Goal: Task Accomplishment & Management: Manage account settings

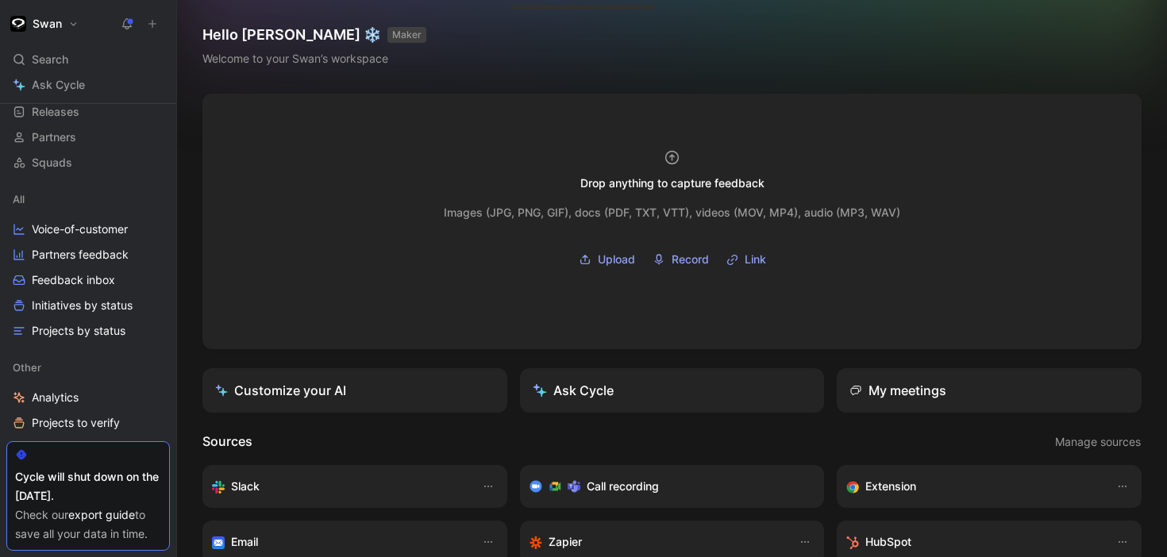
scroll to position [102, 0]
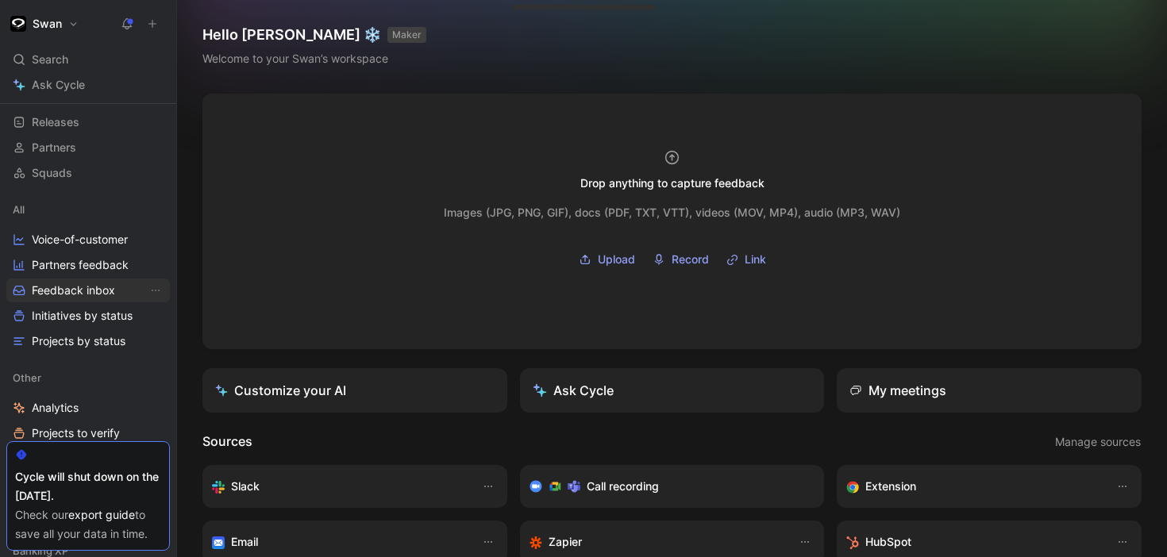
click at [52, 283] on span "Feedback inbox" at bounding box center [73, 291] width 83 height 16
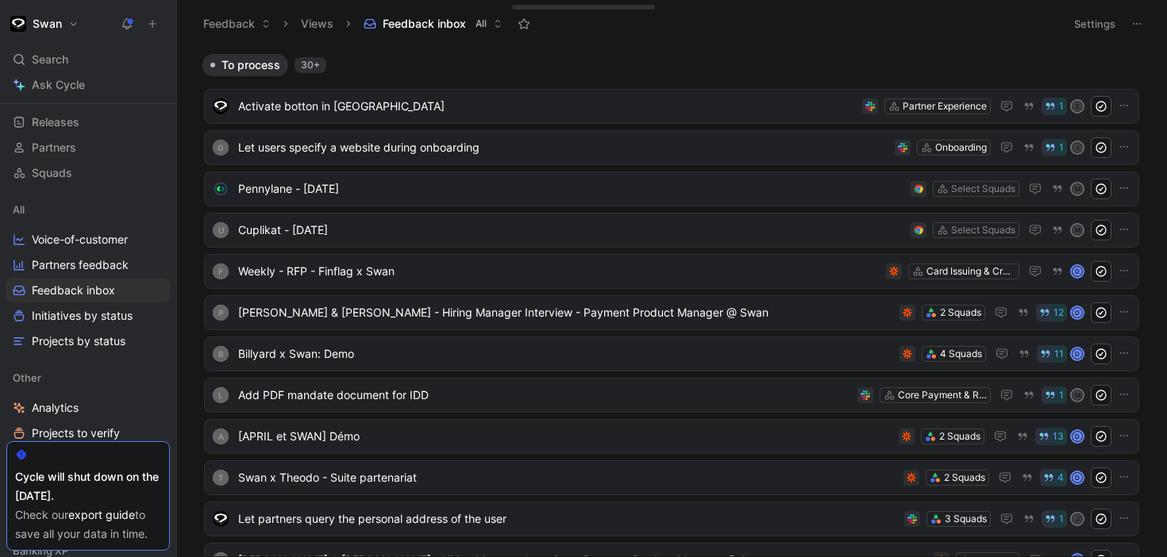
click at [1109, 20] on button "Settings" at bounding box center [1095, 24] width 56 height 22
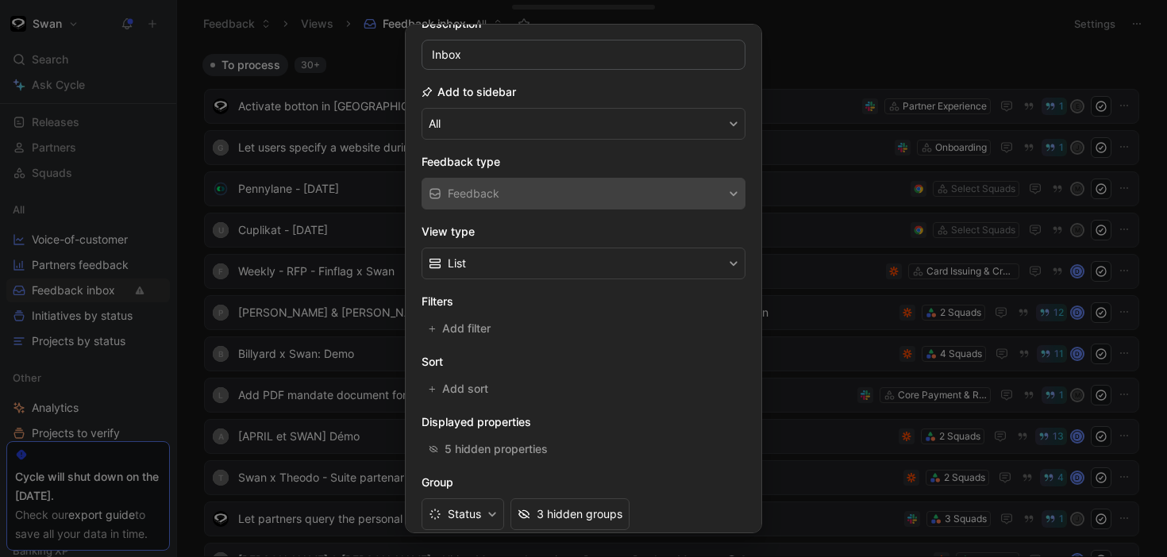
scroll to position [208, 0]
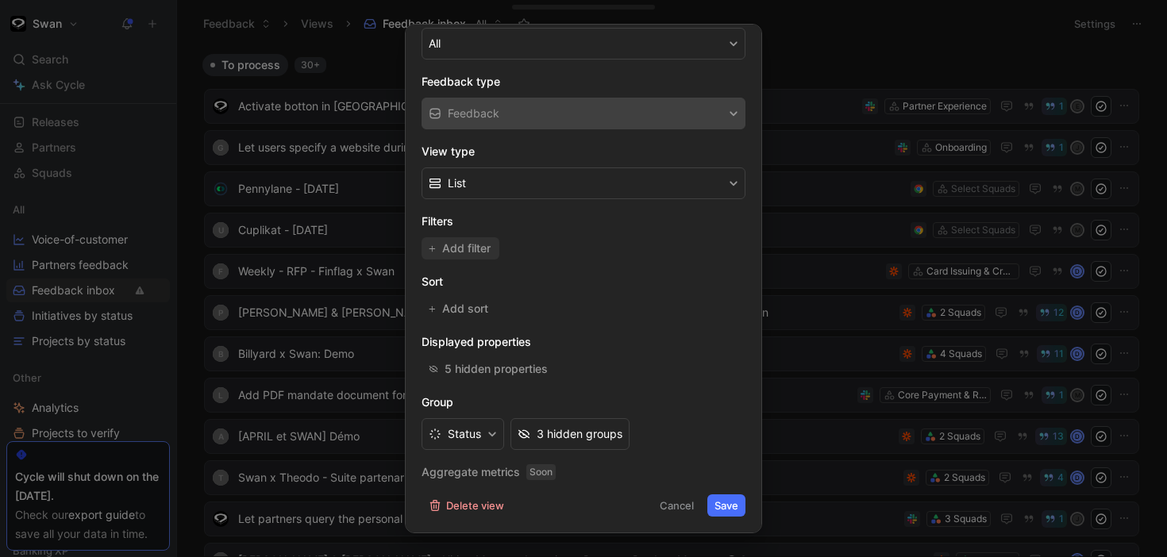
click at [475, 249] on span "Add filter" at bounding box center [467, 248] width 50 height 19
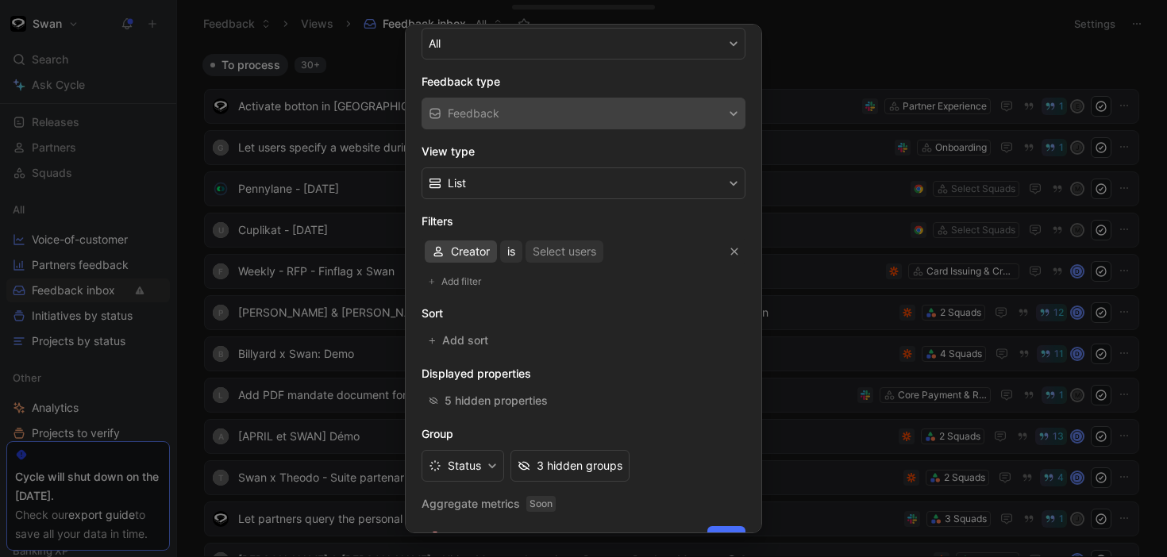
click at [479, 253] on span "Creator" at bounding box center [470, 251] width 39 height 19
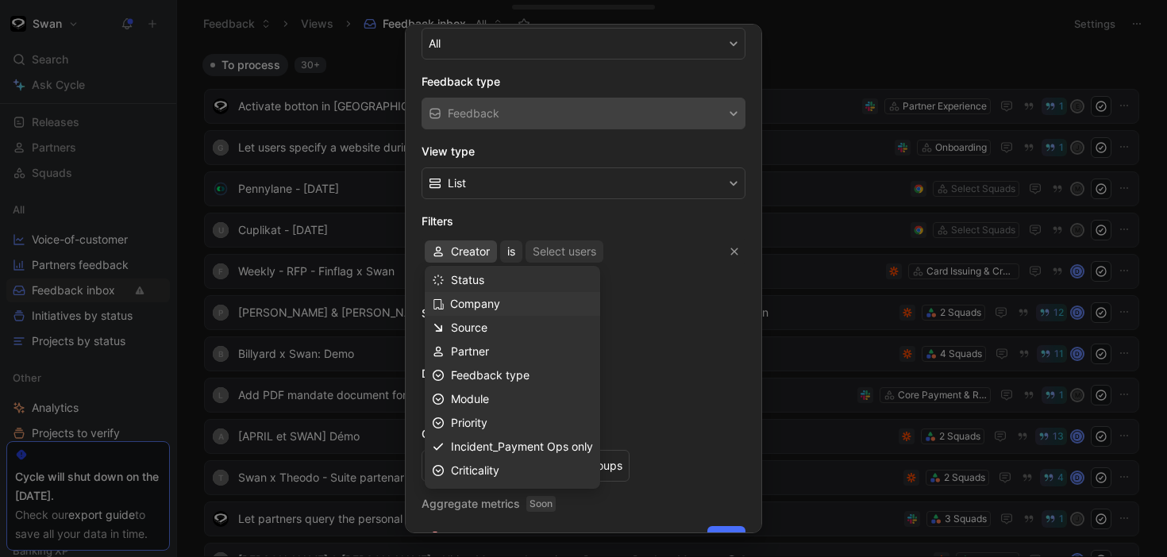
scroll to position [0, 0]
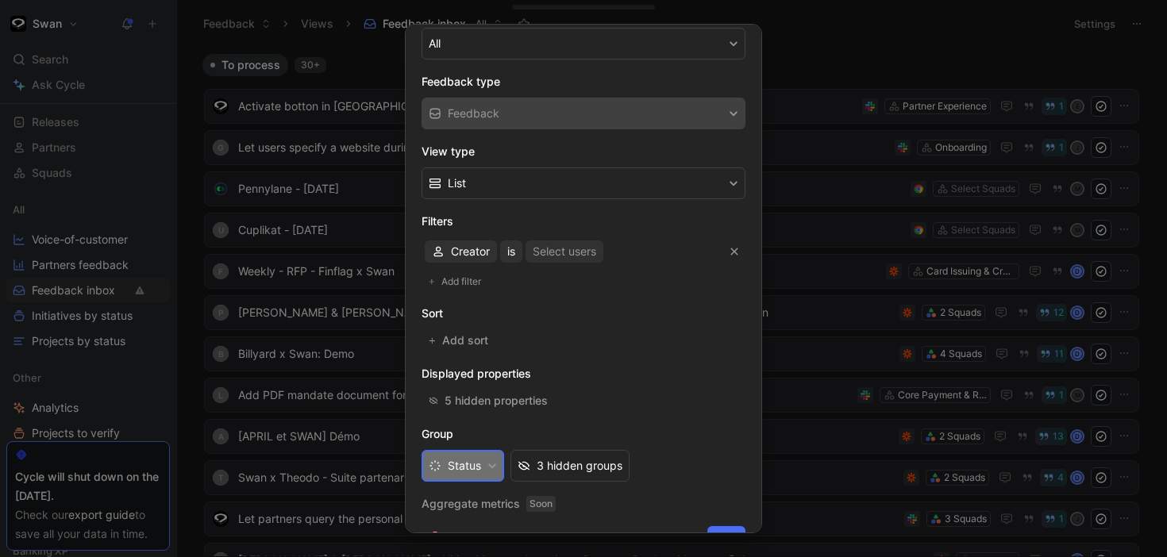
click at [490, 471] on button "Status" at bounding box center [462, 466] width 83 height 32
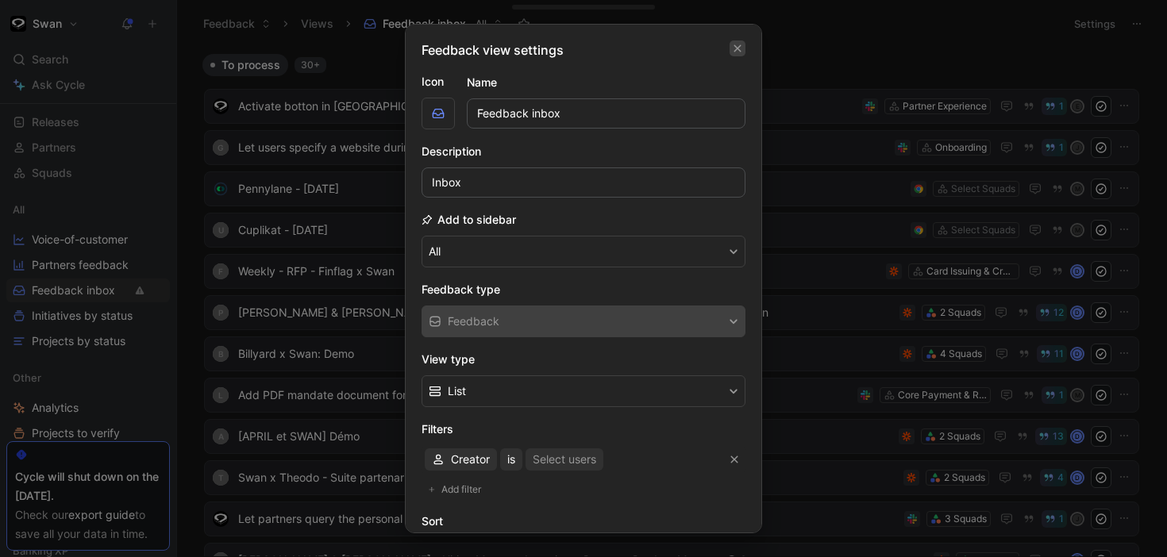
click at [742, 48] on button "button" at bounding box center [737, 48] width 16 height 16
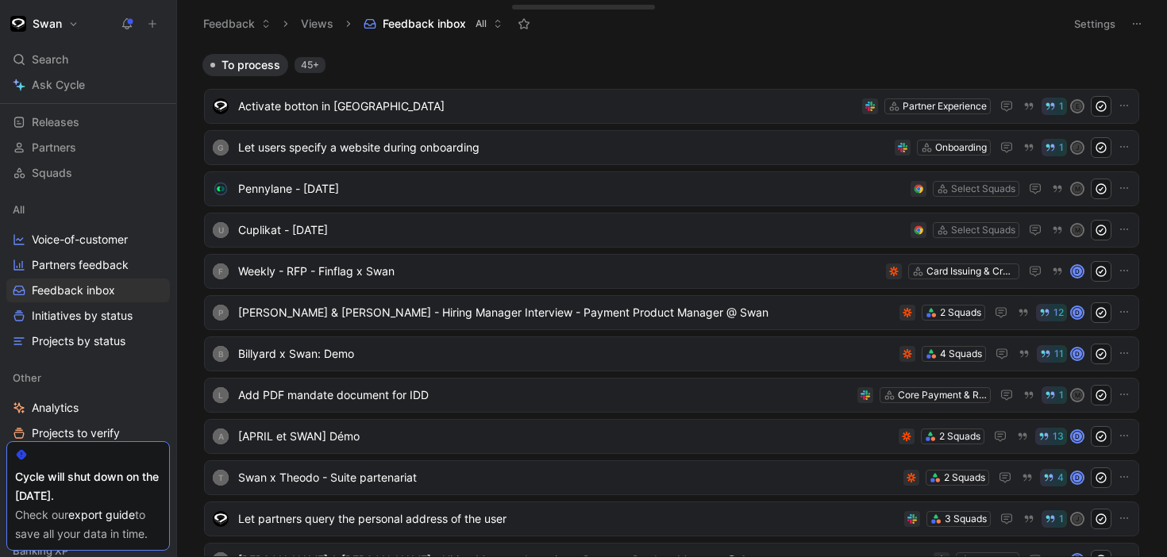
click at [1130, 25] on icon at bounding box center [1136, 23] width 13 height 13
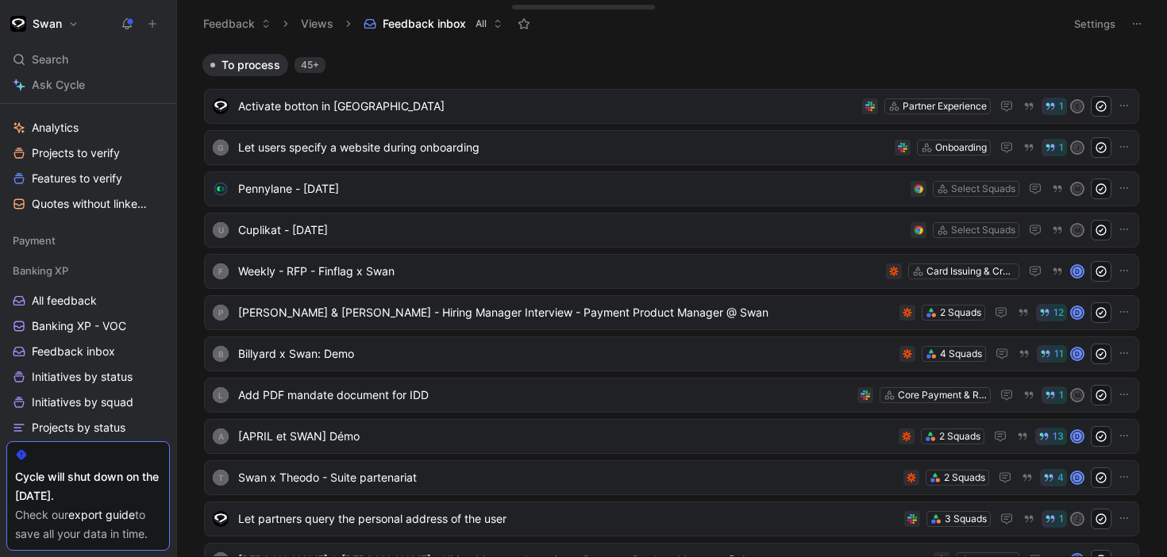
scroll to position [417, 0]
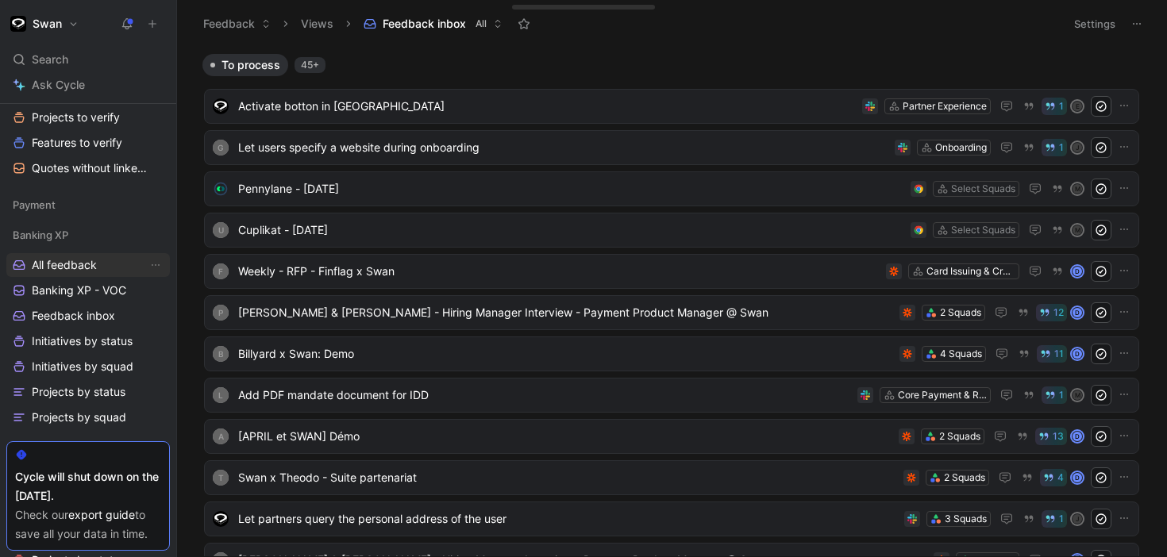
click at [66, 265] on span "All feedback" at bounding box center [64, 265] width 65 height 16
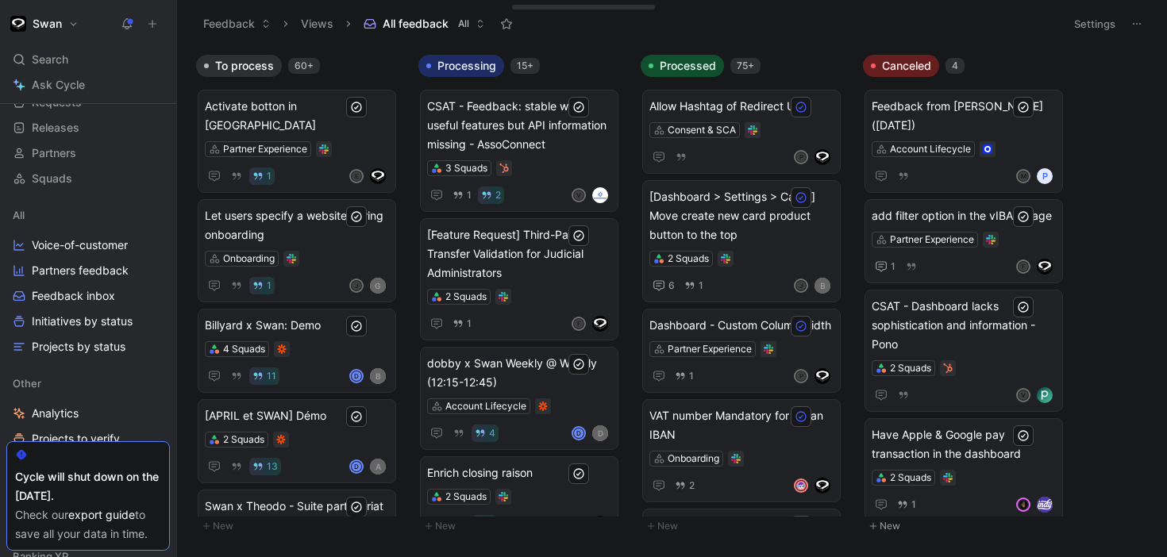
scroll to position [137, 0]
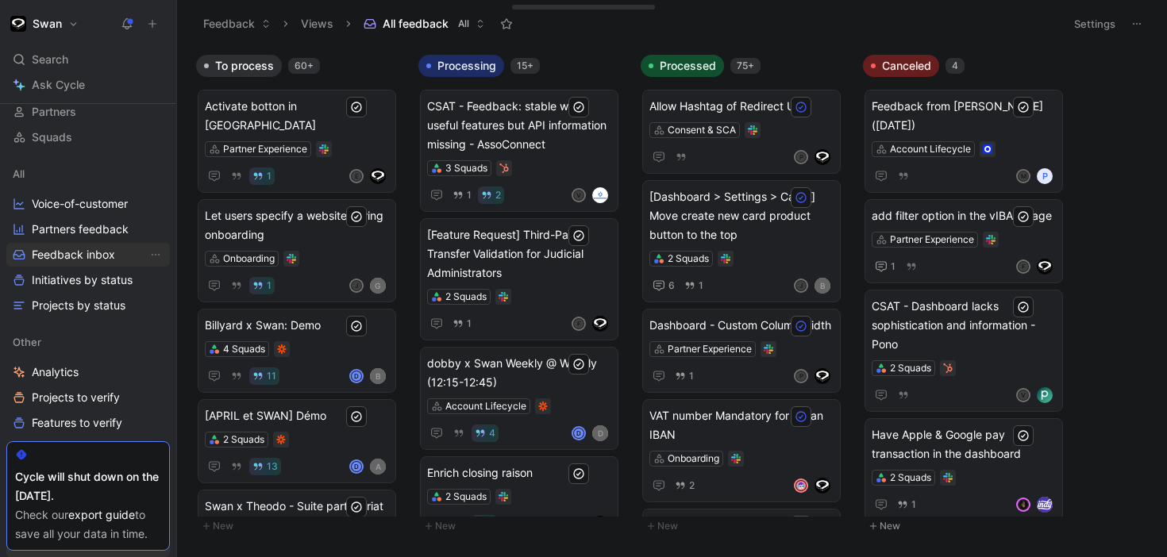
click at [81, 251] on span "Feedback inbox" at bounding box center [73, 255] width 83 height 16
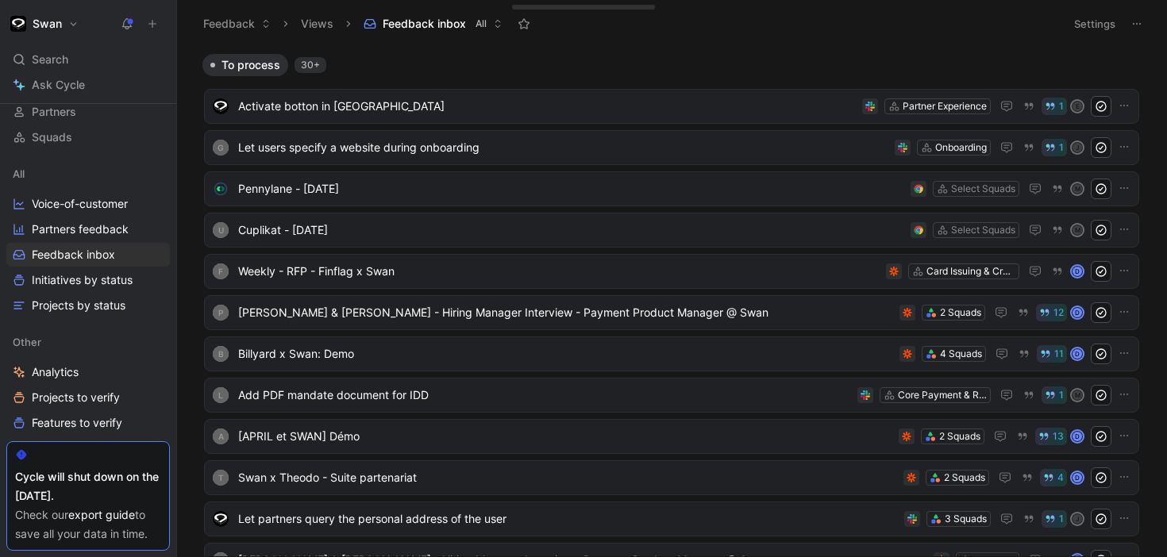
click at [1140, 29] on icon at bounding box center [1136, 23] width 13 height 13
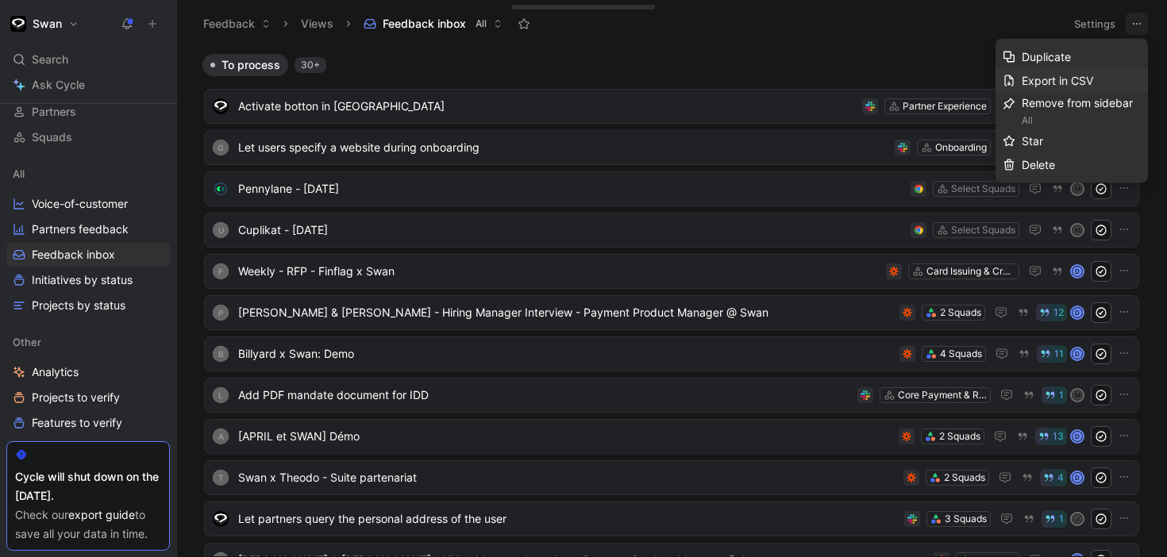
click at [1042, 78] on span "Export in CSV" at bounding box center [1056, 80] width 71 height 13
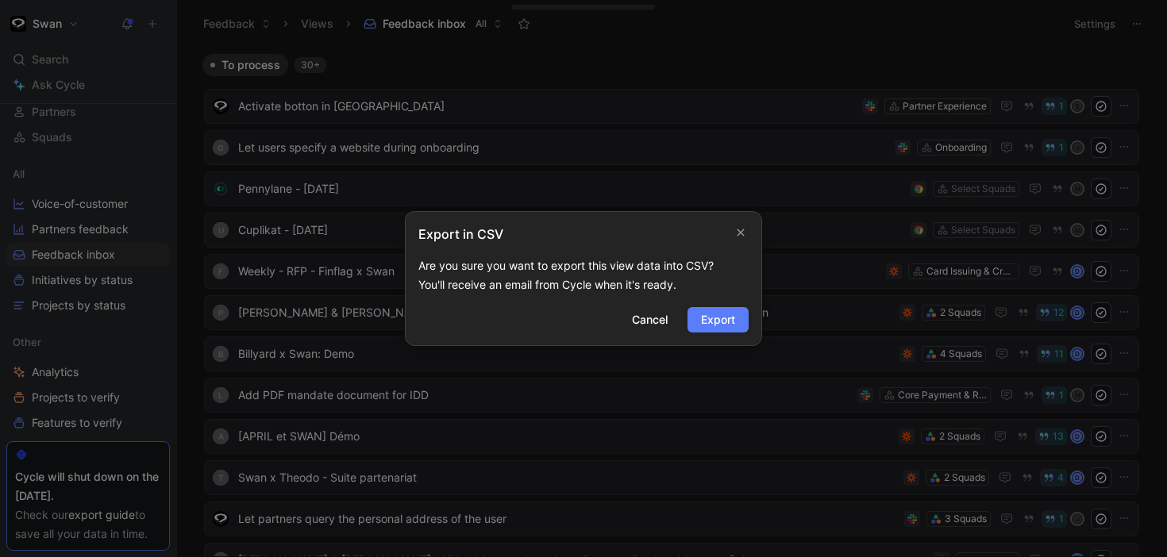
click at [725, 316] on span "Export" at bounding box center [718, 319] width 34 height 19
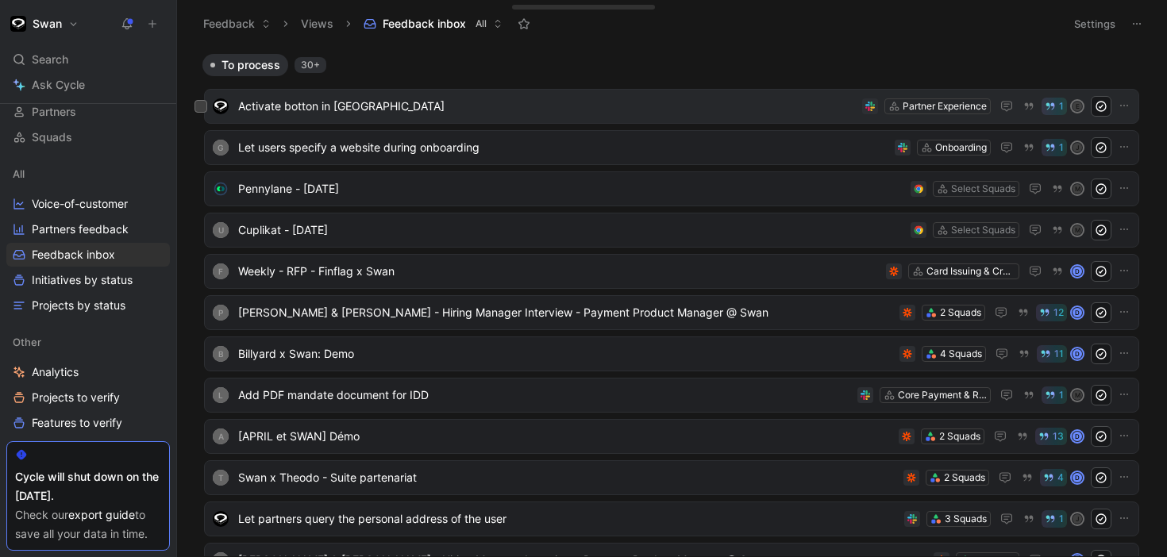
click at [464, 110] on span "Activate botton in [GEOGRAPHIC_DATA]" at bounding box center [546, 106] width 617 height 19
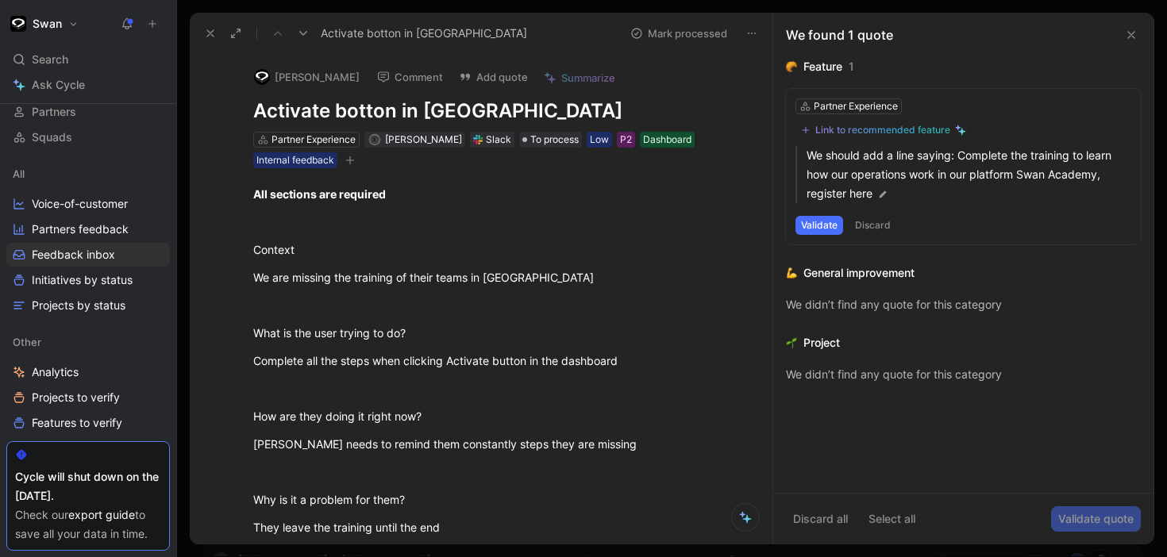
click at [306, 33] on icon at bounding box center [303, 33] width 13 height 13
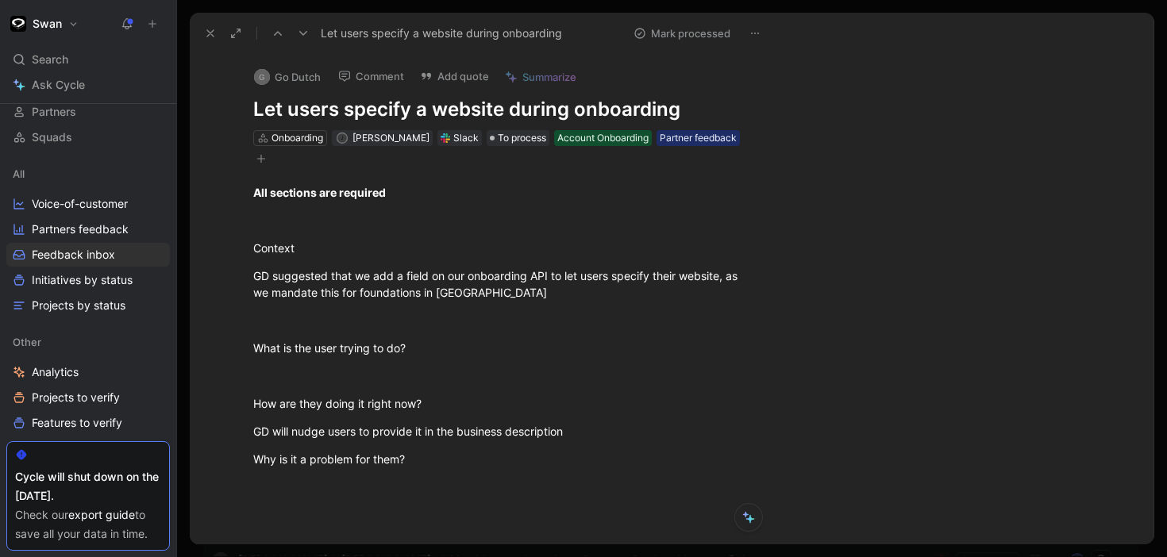
click at [306, 33] on icon at bounding box center [303, 33] width 13 height 13
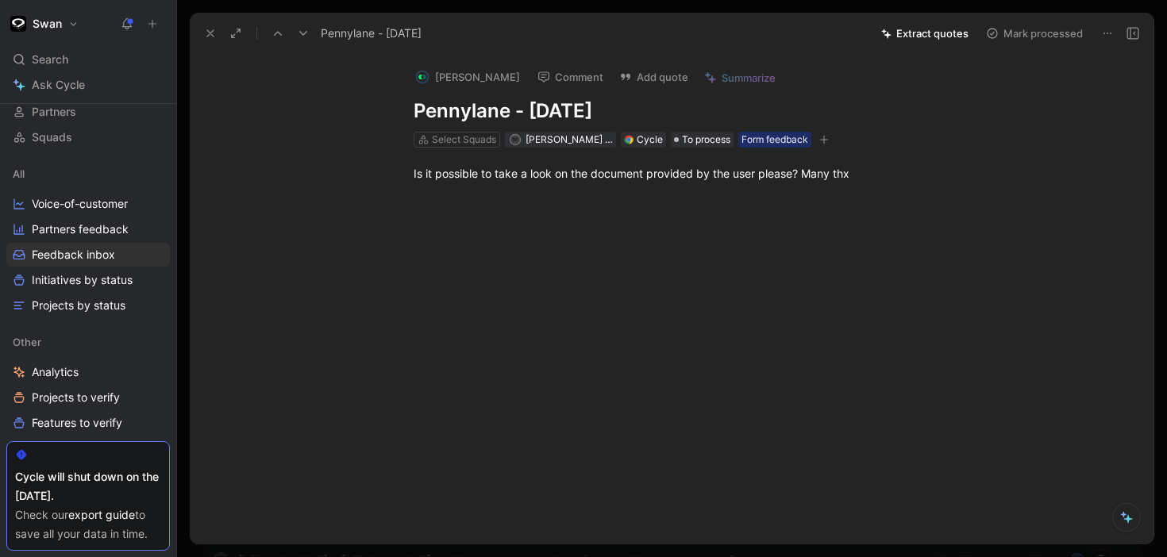
click at [311, 38] on button at bounding box center [303, 33] width 22 height 22
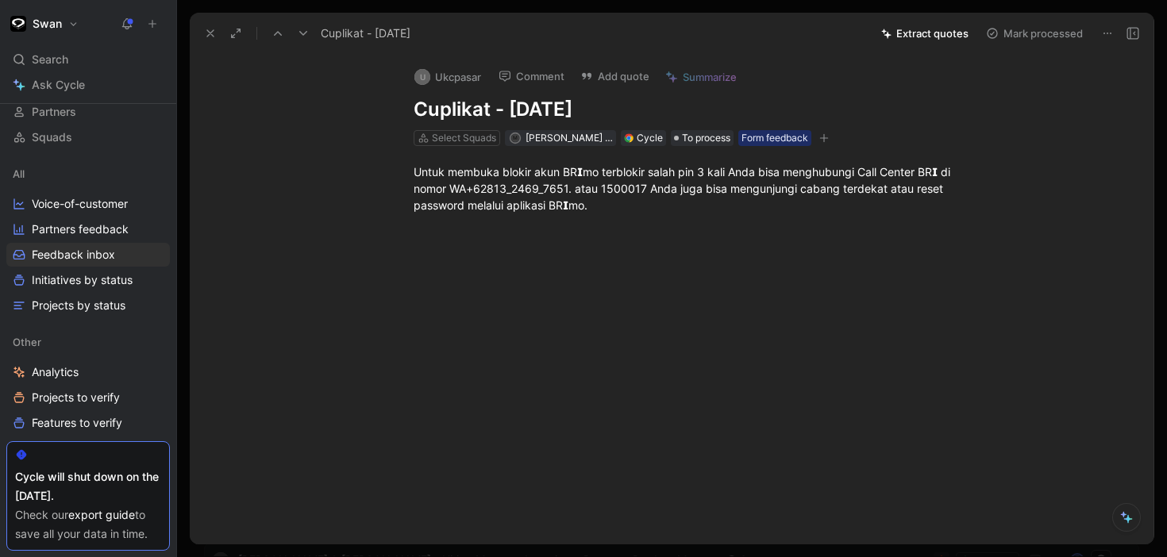
click at [311, 38] on button at bounding box center [303, 33] width 22 height 22
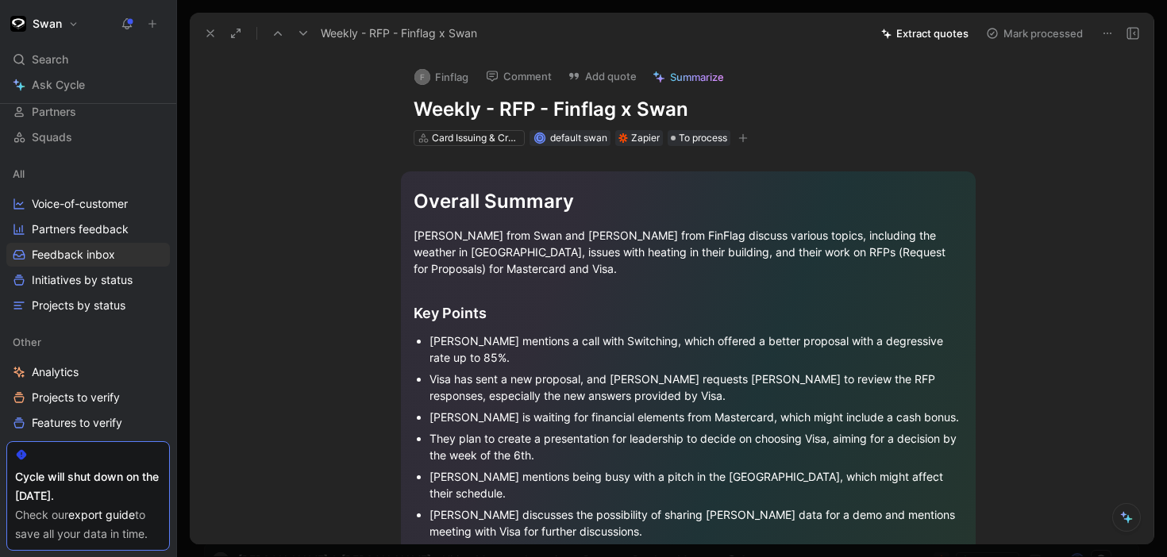
click at [1113, 33] on icon at bounding box center [1107, 33] width 13 height 13
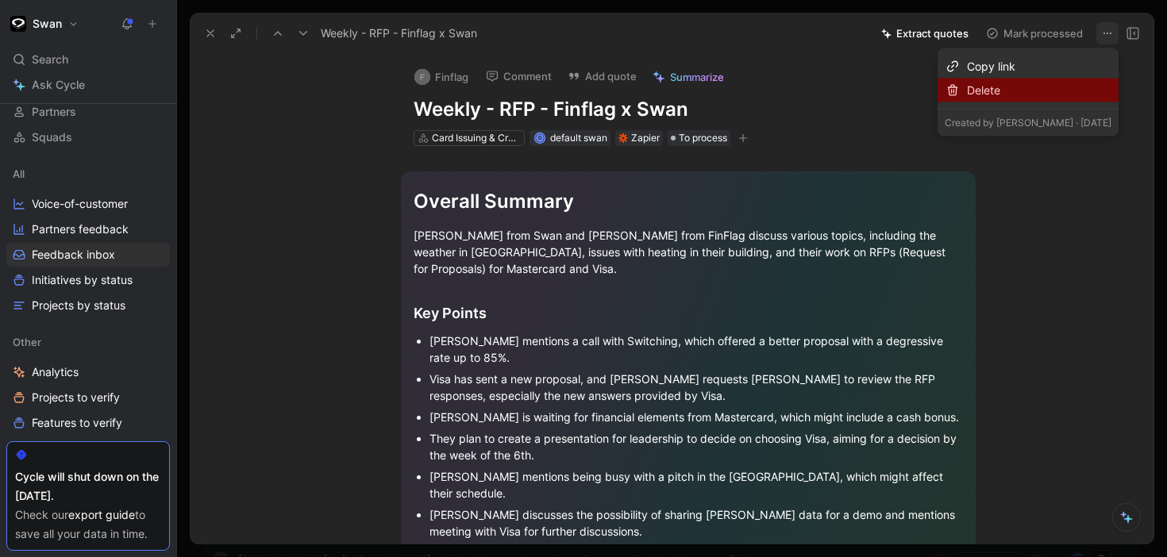
click at [1045, 92] on div "Delete" at bounding box center [1039, 90] width 144 height 19
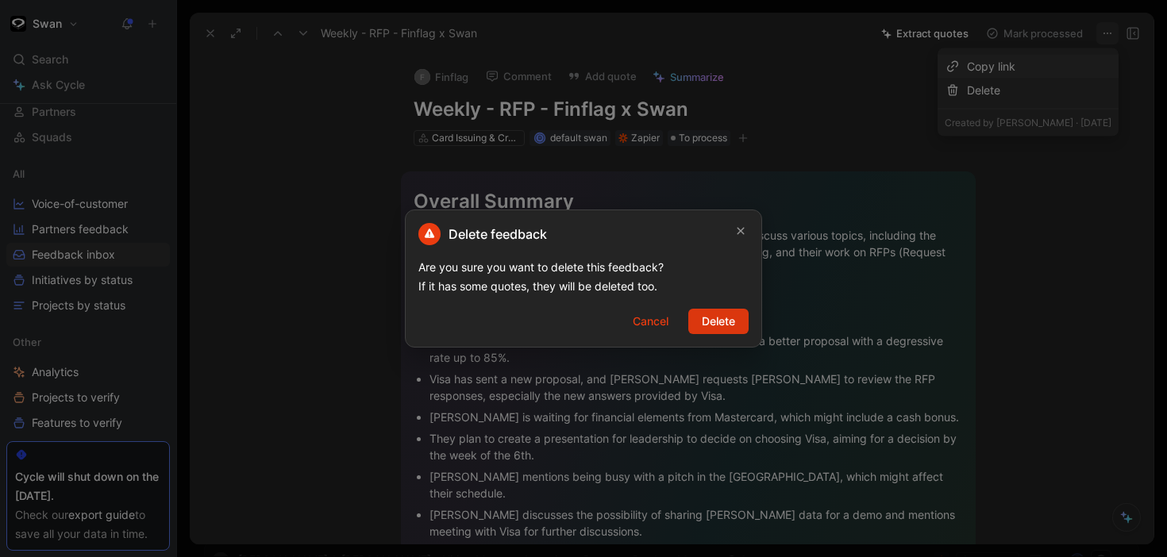
click at [717, 319] on span "Delete" at bounding box center [717, 321] width 33 height 19
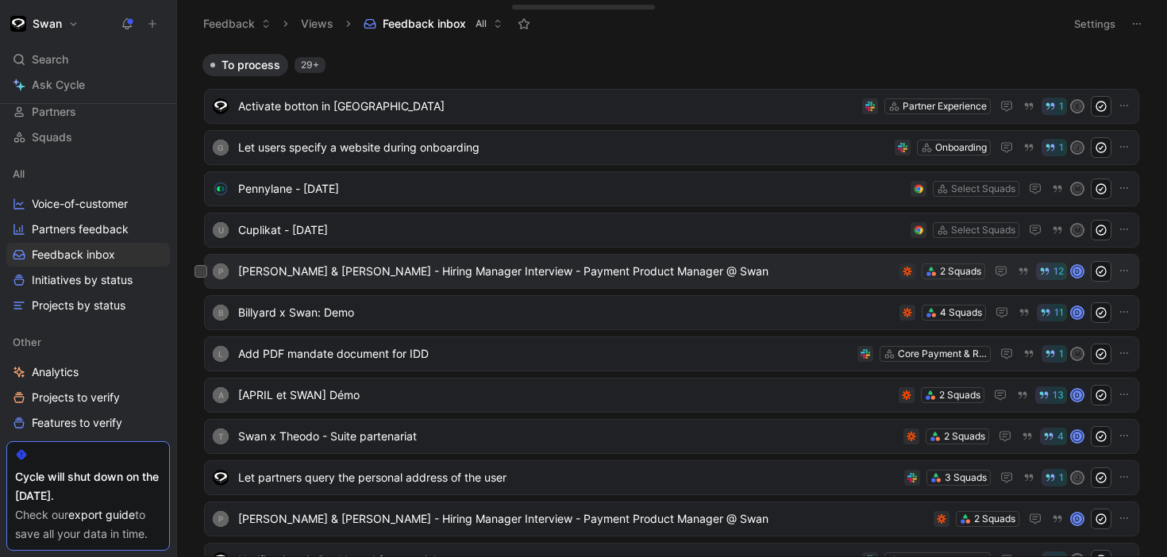
click at [652, 271] on span "[PERSON_NAME] & [PERSON_NAME] - Hiring Manager Interview - Payment Product Mana…" at bounding box center [565, 271] width 655 height 19
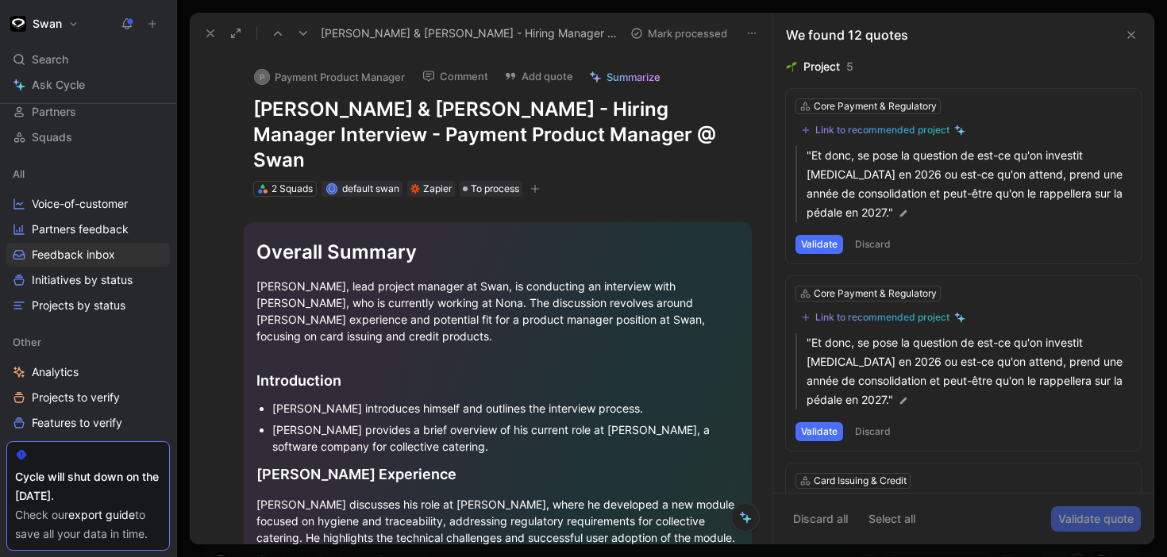
click at [1126, 38] on icon at bounding box center [1130, 35] width 13 height 13
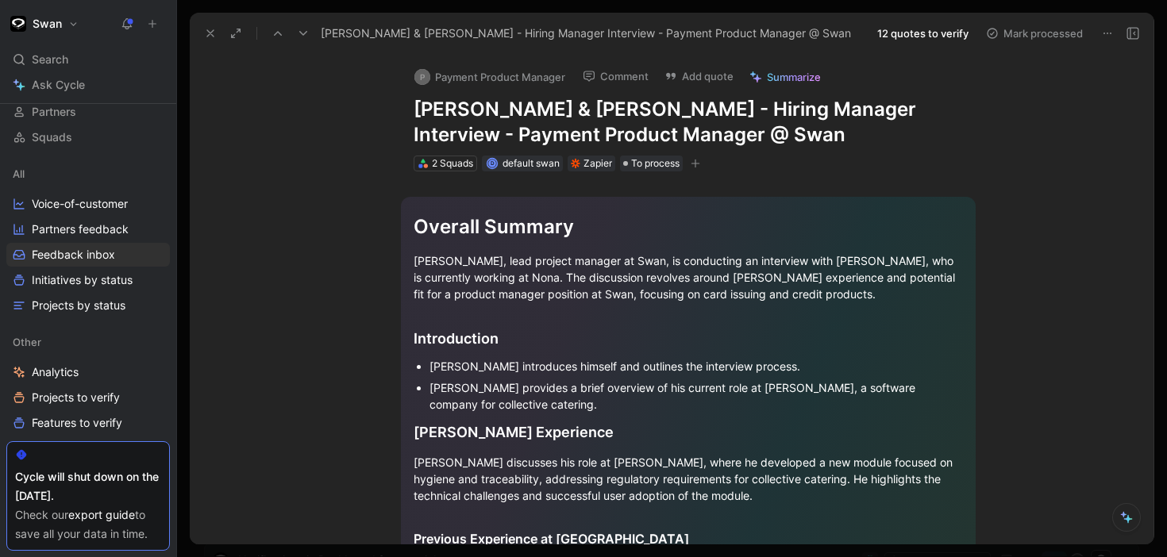
click at [1102, 31] on icon at bounding box center [1107, 33] width 13 height 13
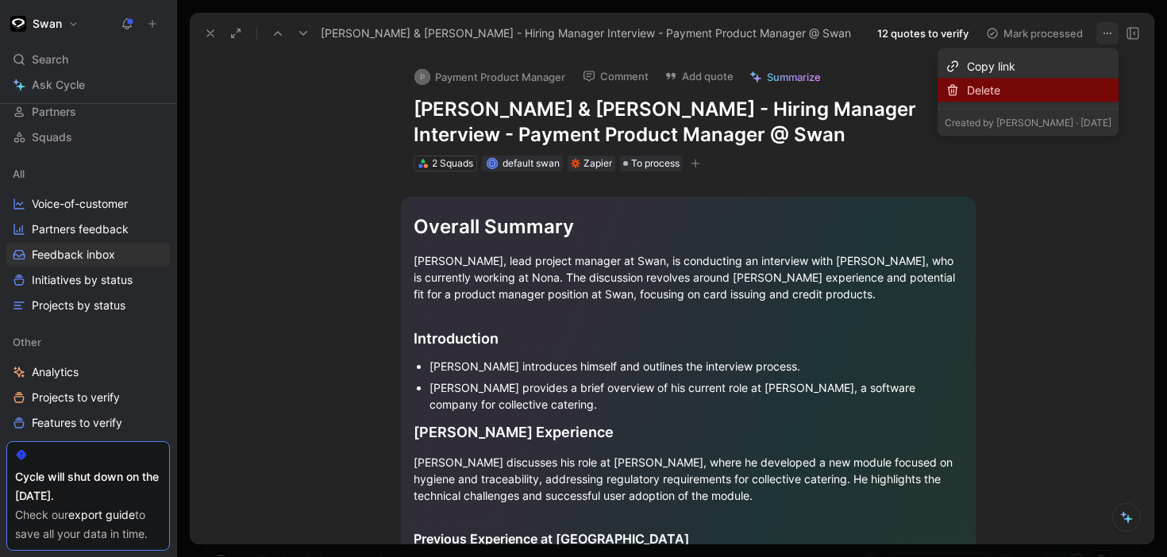
click at [1040, 87] on div "Delete" at bounding box center [1039, 90] width 144 height 19
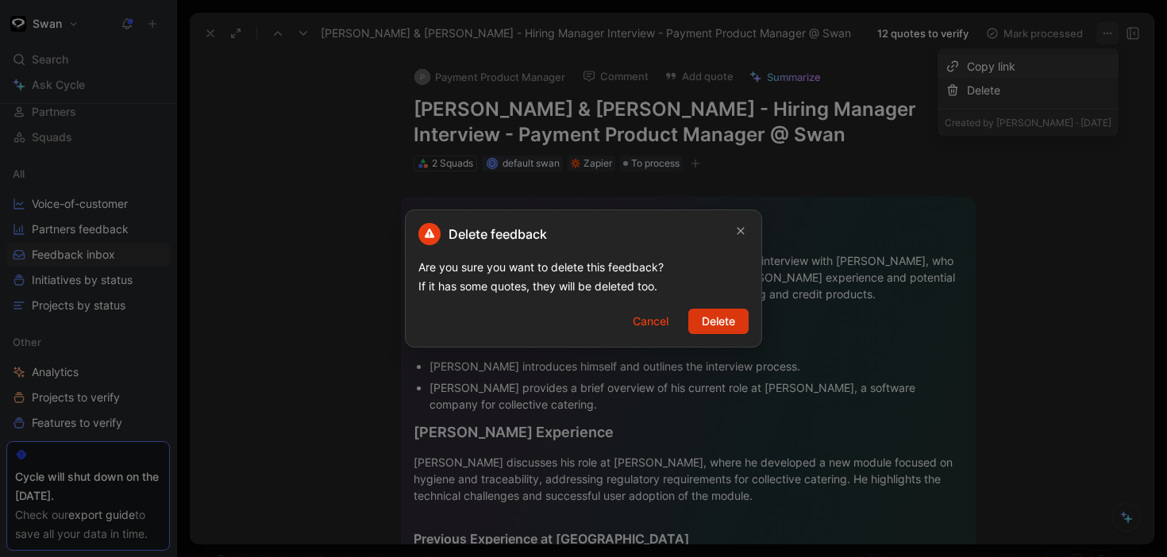
click at [716, 328] on span "Delete" at bounding box center [717, 321] width 33 height 19
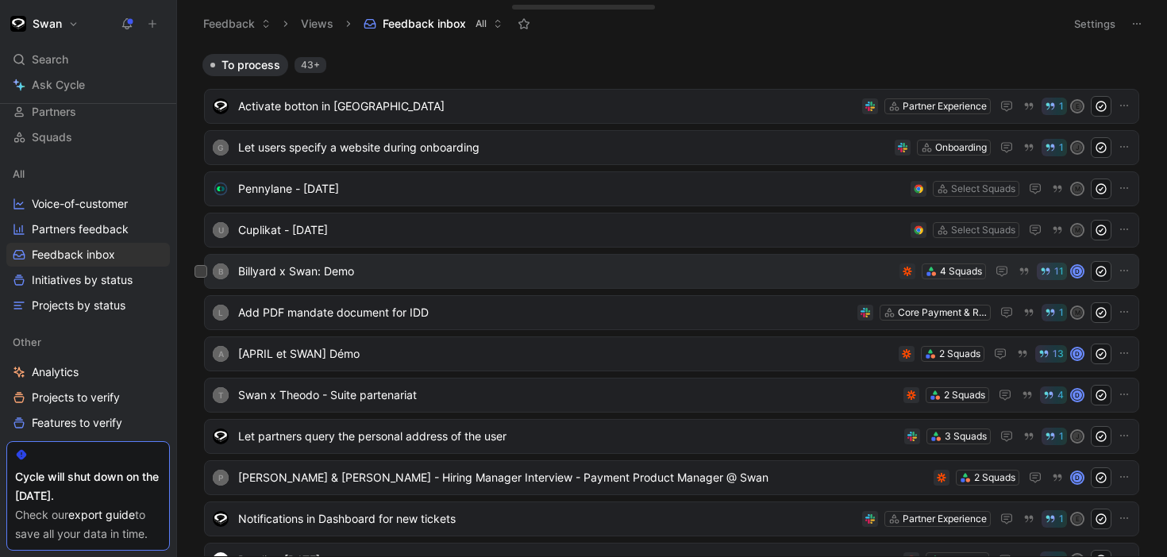
click at [675, 269] on span "Billyard x Swan: Demo" at bounding box center [565, 271] width 655 height 19
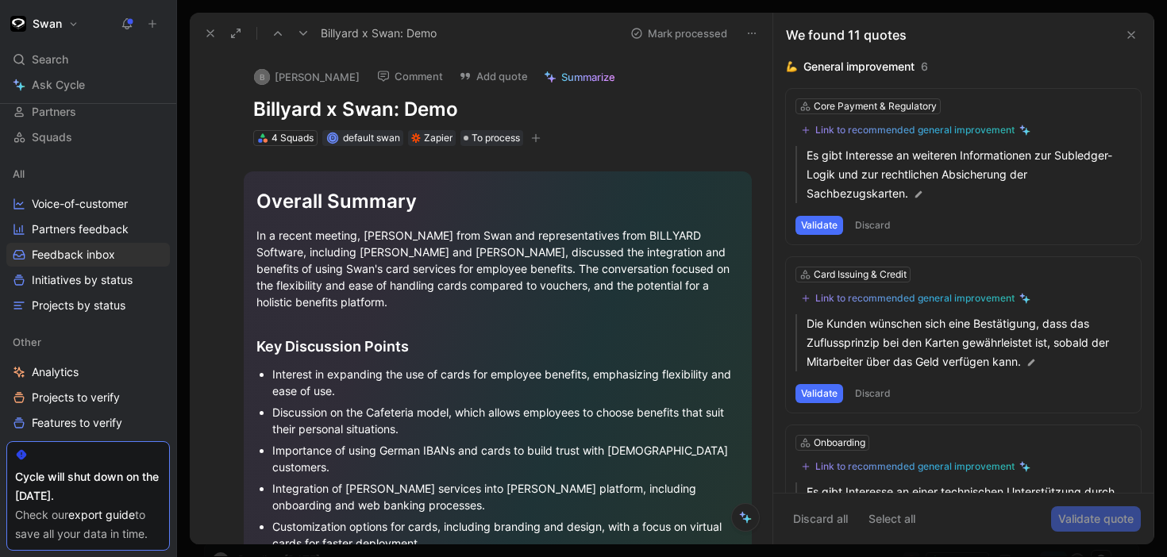
click at [752, 33] on icon at bounding box center [751, 33] width 13 height 13
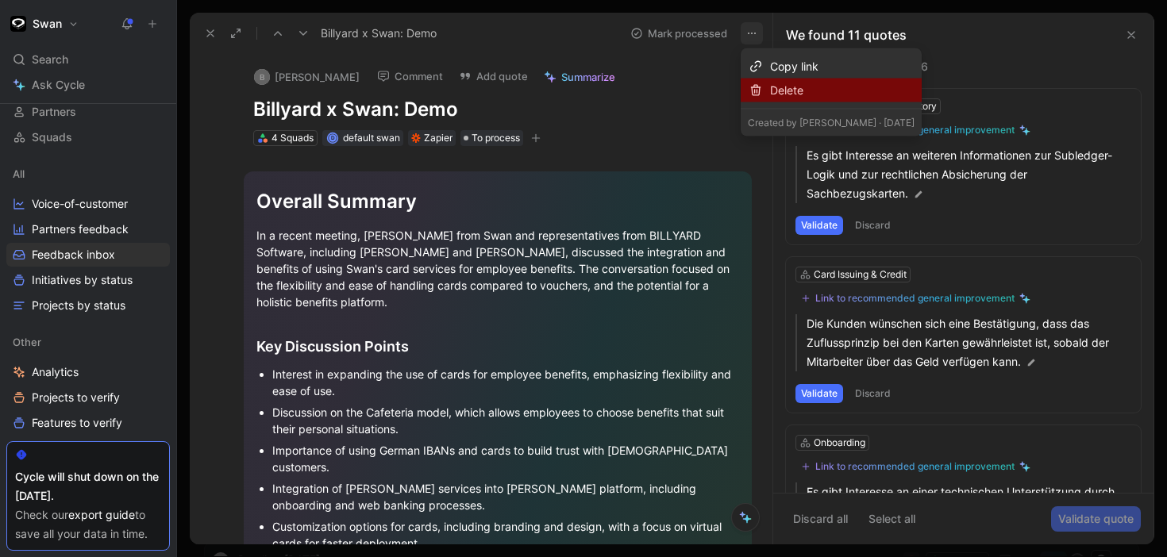
click at [771, 100] on div "Delete" at bounding box center [830, 91] width 181 height 24
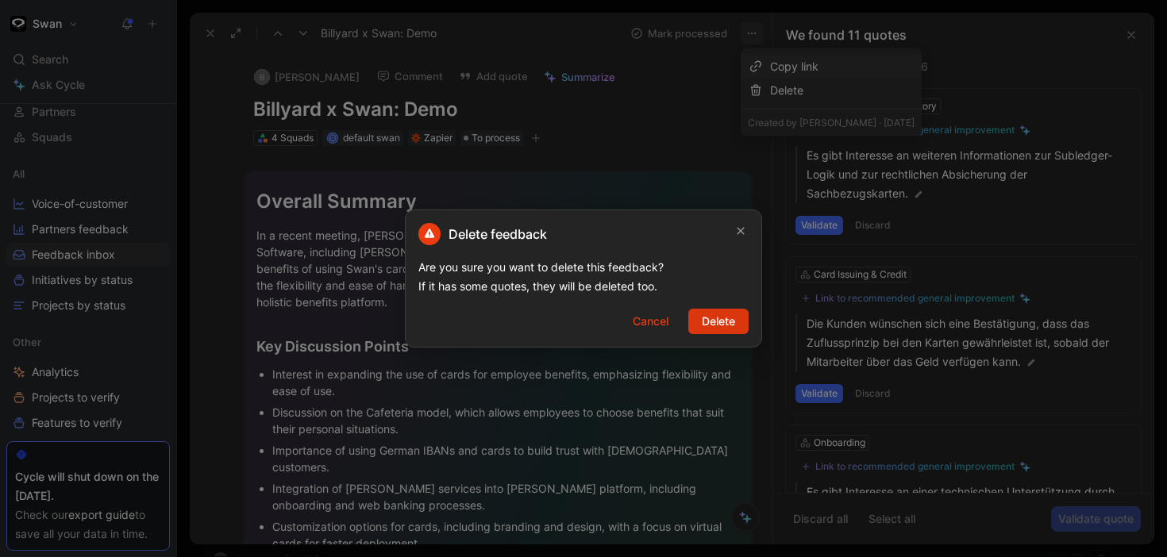
click at [722, 323] on span "Delete" at bounding box center [717, 321] width 33 height 19
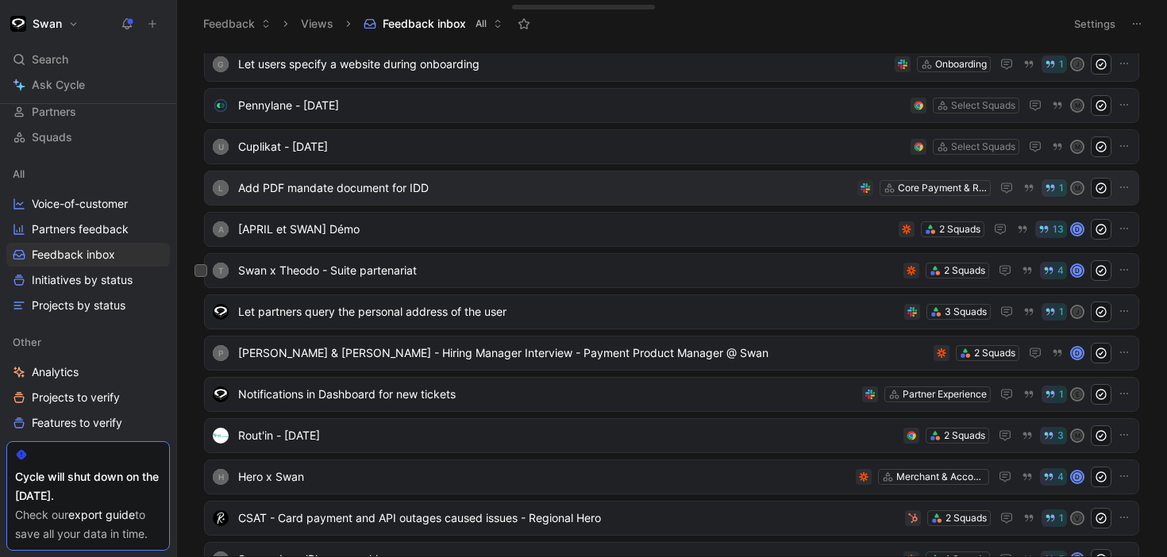
scroll to position [85, 0]
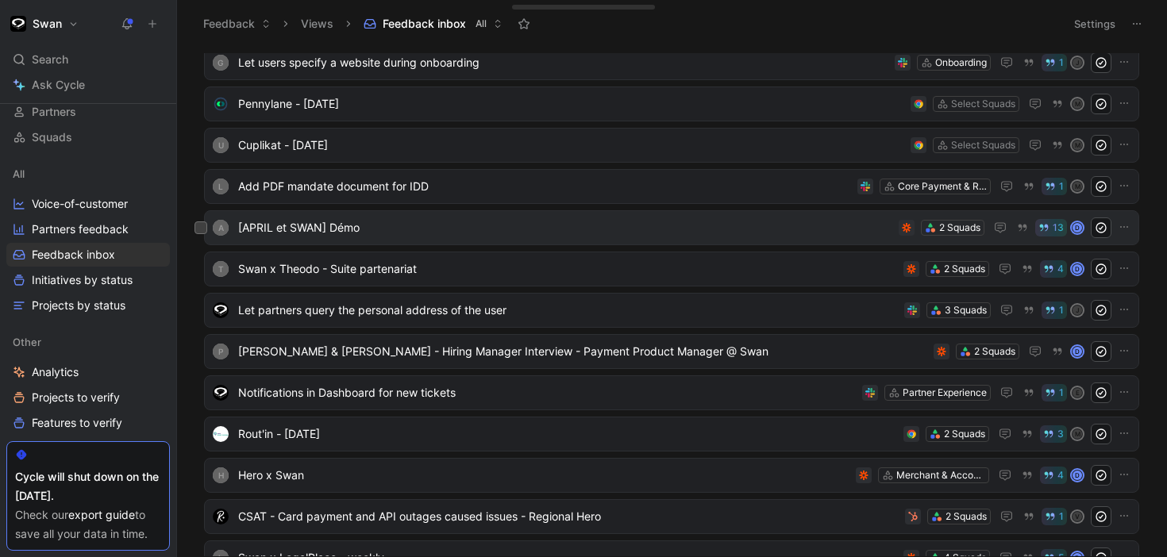
click at [734, 235] on span "[APRIL et SWAN] Démo" at bounding box center [565, 227] width 654 height 19
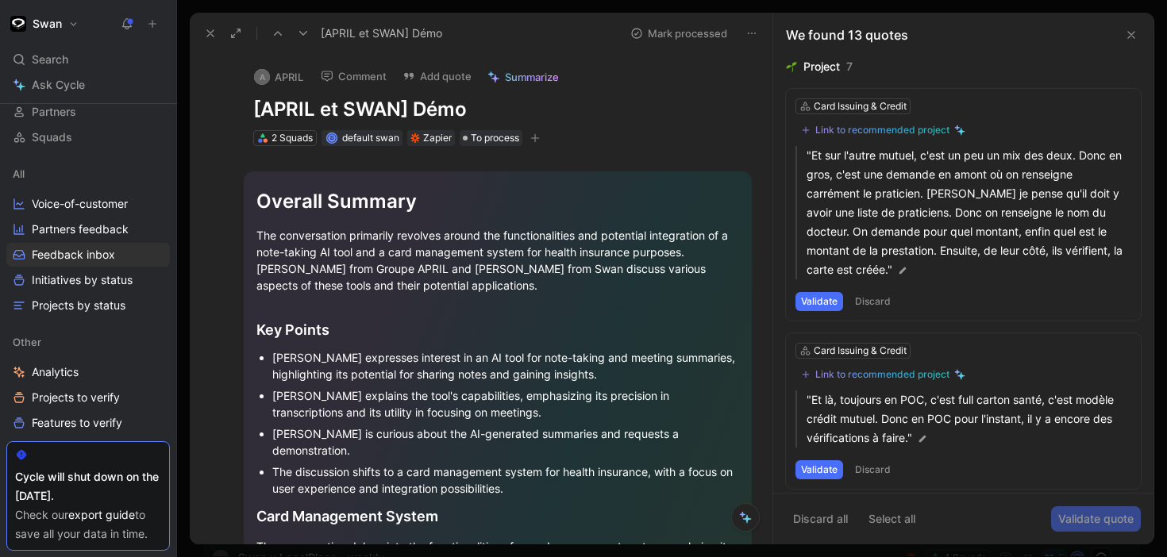
click at [760, 36] on button at bounding box center [751, 33] width 22 height 22
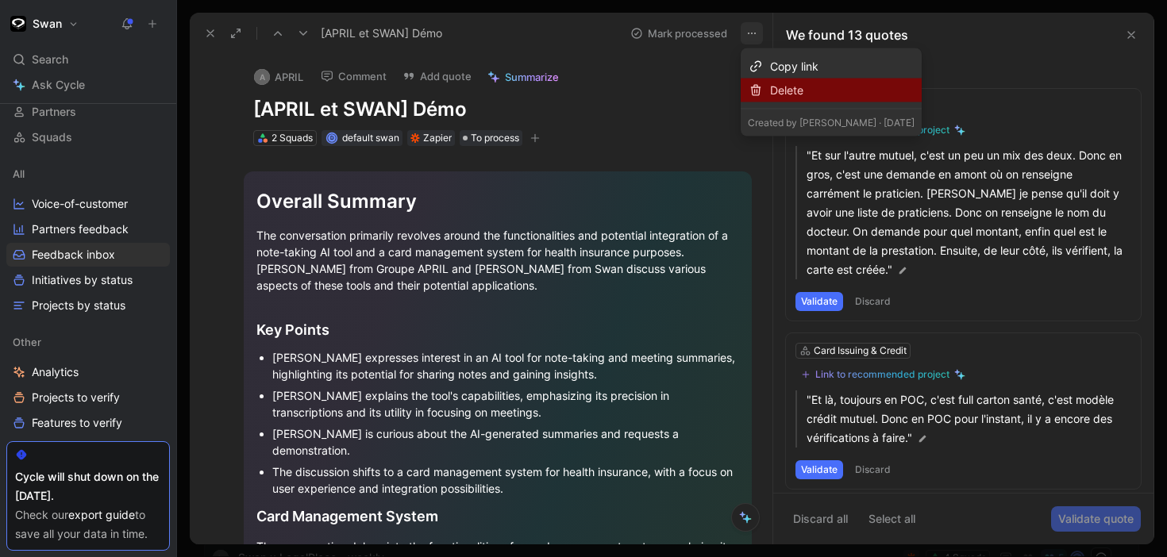
click at [774, 97] on div "Delete" at bounding box center [842, 90] width 144 height 19
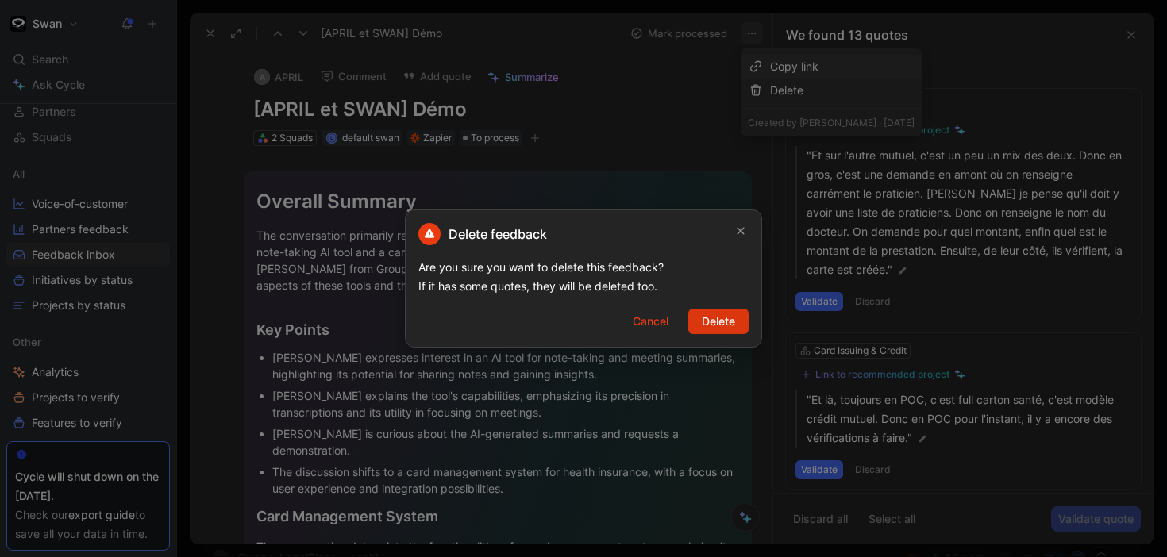
click at [714, 332] on button "Delete" at bounding box center [718, 321] width 60 height 25
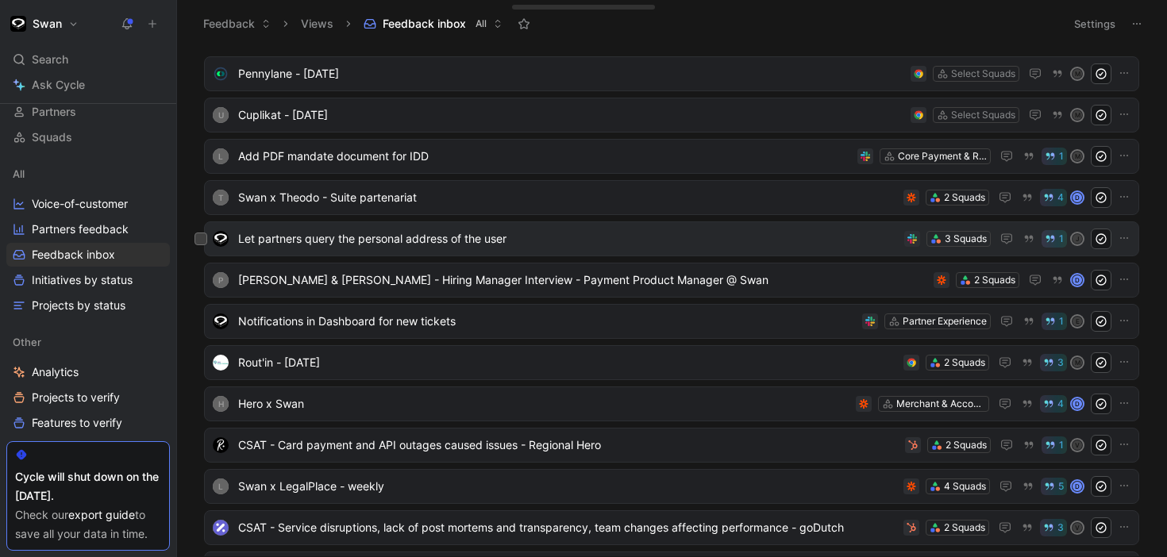
scroll to position [142, 0]
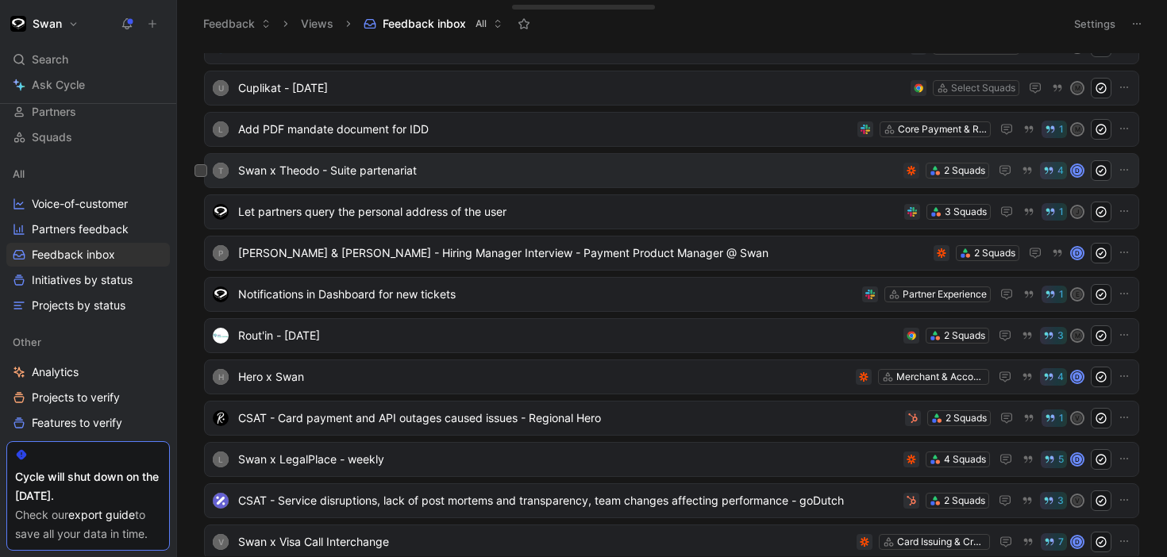
click at [731, 177] on span "Swan x Theodo - Suite partenariat" at bounding box center [567, 170] width 659 height 19
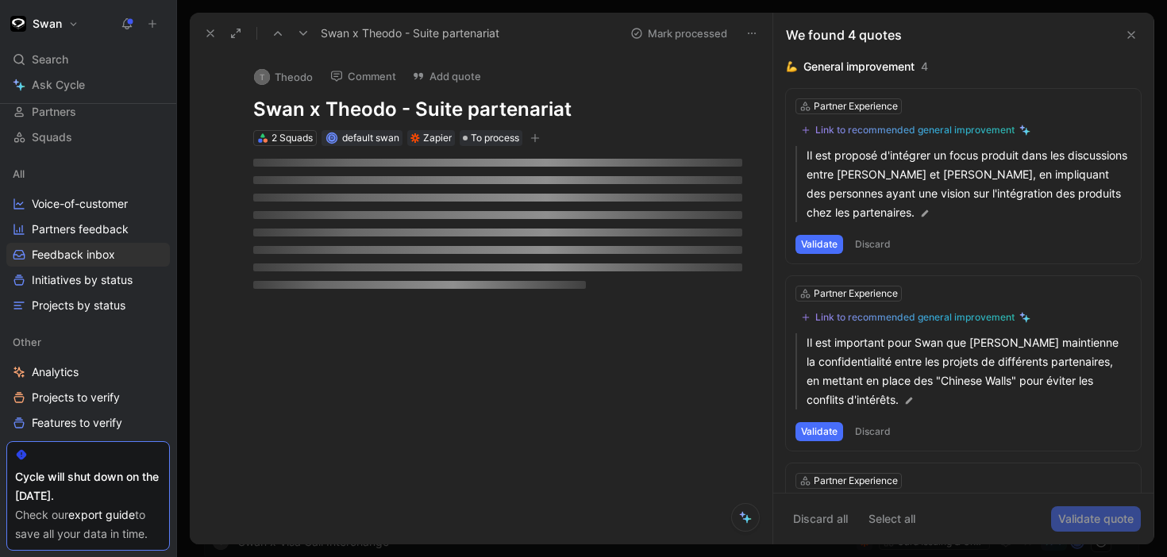
click at [754, 34] on icon at bounding box center [751, 33] width 13 height 13
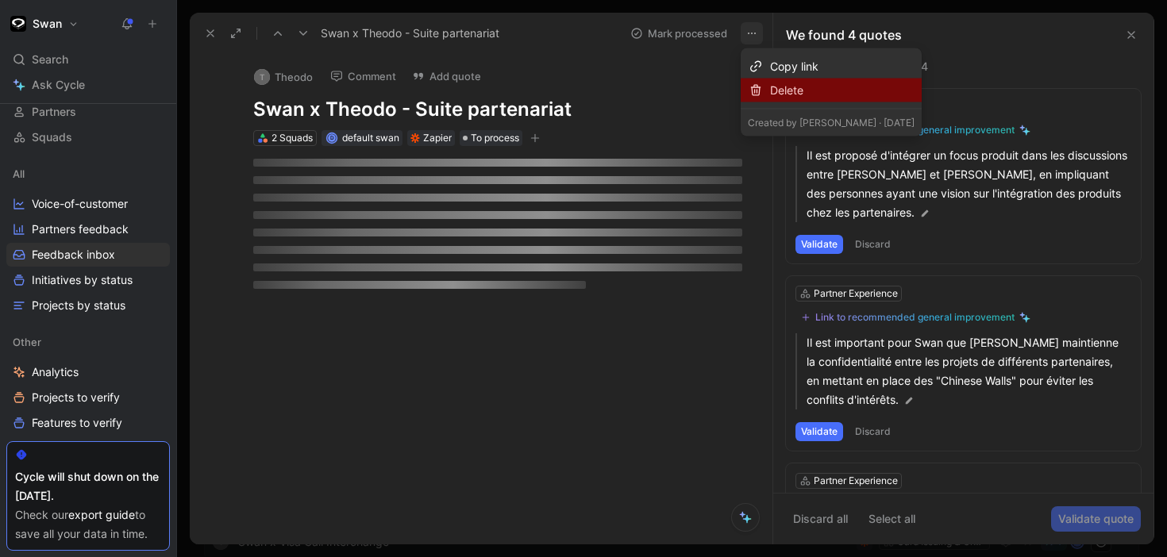
click at [774, 94] on div "Delete" at bounding box center [842, 90] width 144 height 19
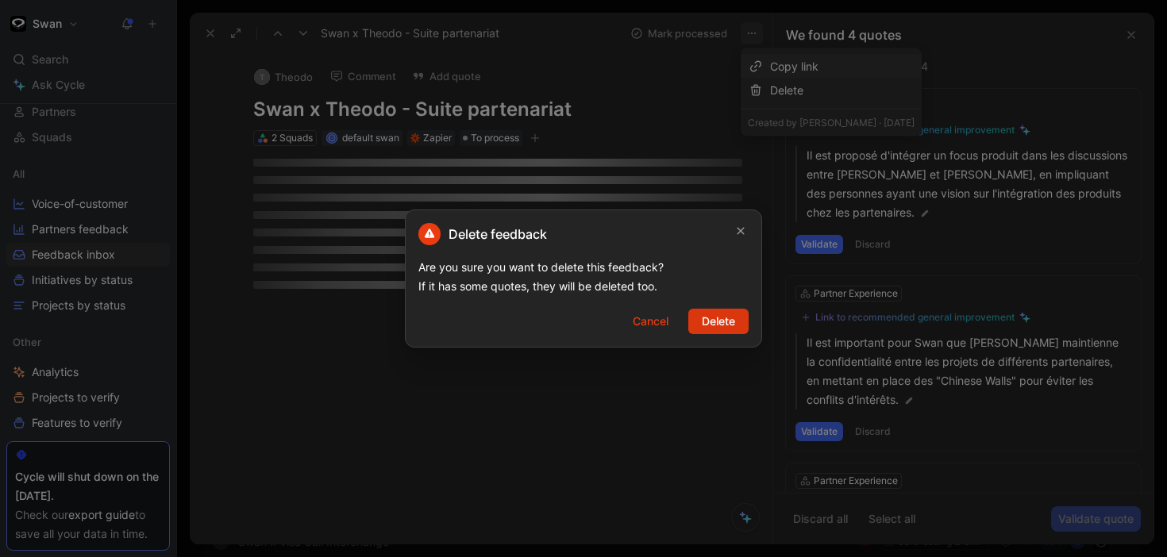
click at [725, 315] on span "Delete" at bounding box center [717, 321] width 33 height 19
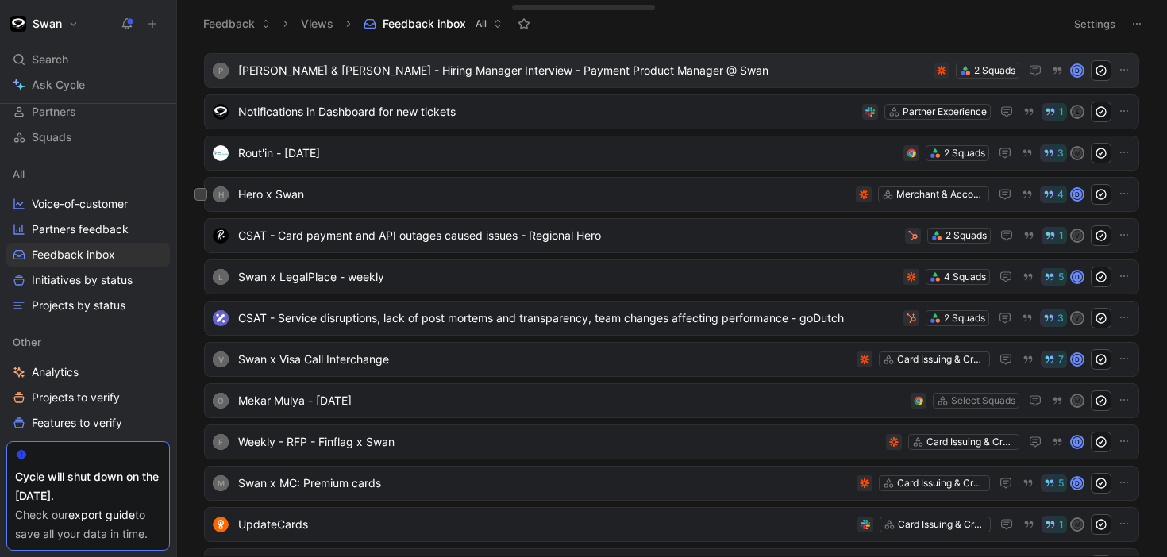
scroll to position [291, 0]
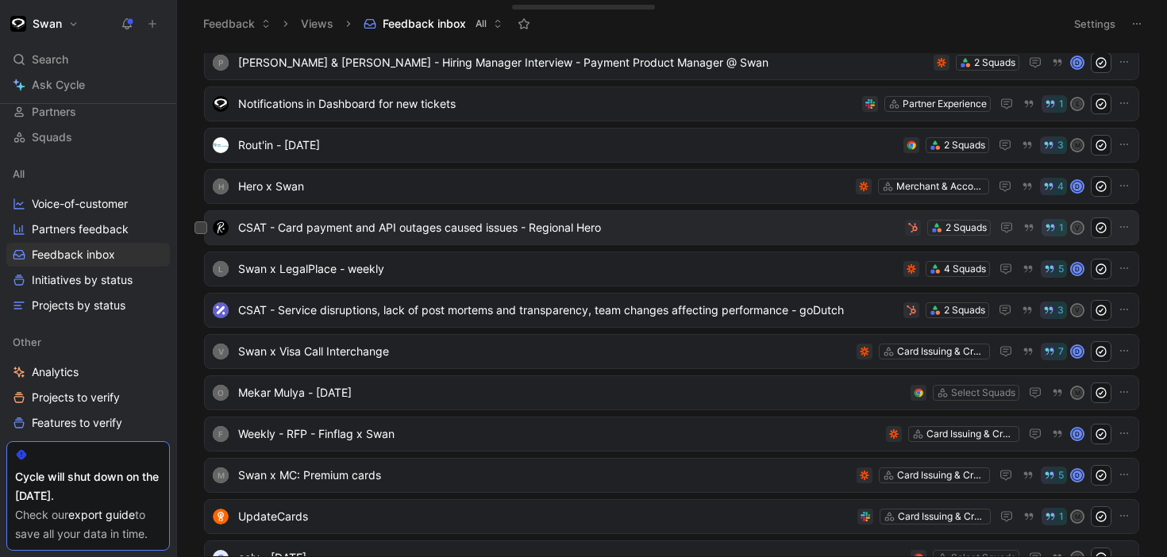
click at [707, 213] on div "CSAT - Card payment and API outages caused issues - Regional Hero 2 Squads 1 V" at bounding box center [671, 227] width 935 height 35
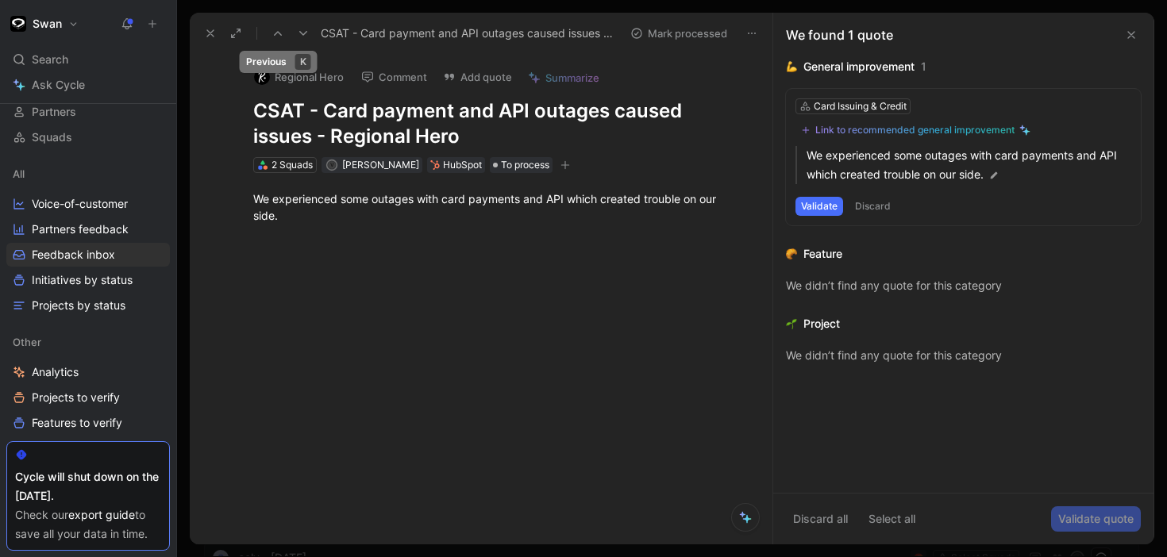
click at [281, 34] on use at bounding box center [278, 33] width 8 height 5
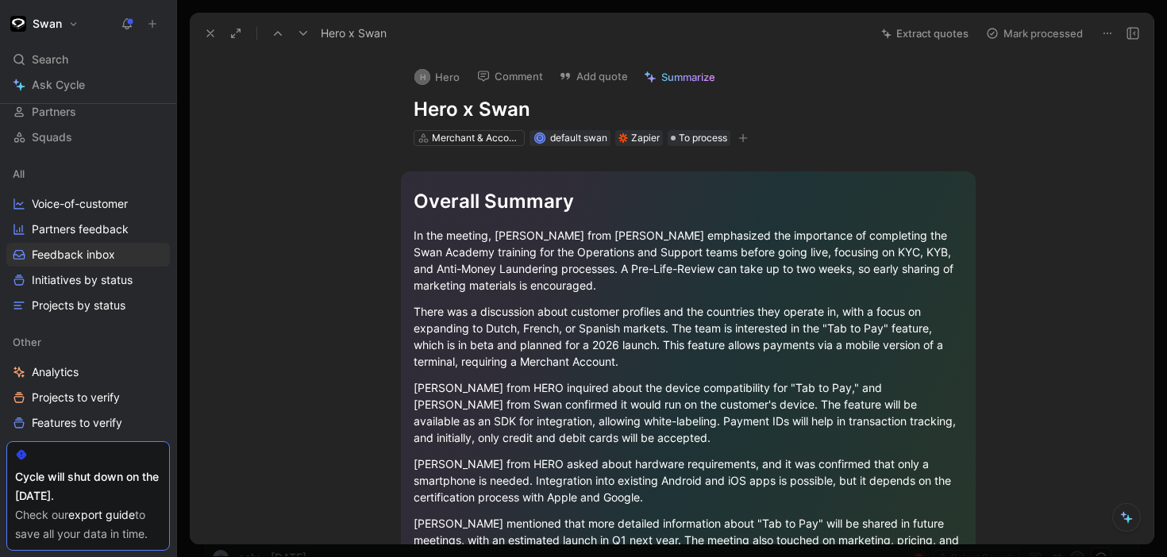
click at [1104, 36] on icon at bounding box center [1107, 33] width 13 height 13
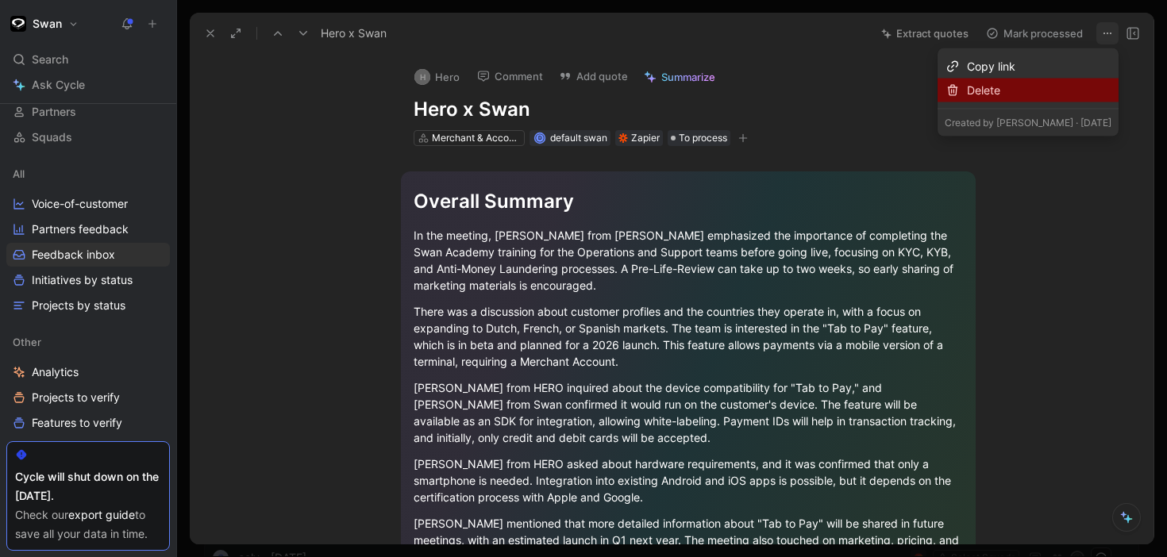
click at [967, 97] on div "Delete" at bounding box center [1039, 90] width 144 height 19
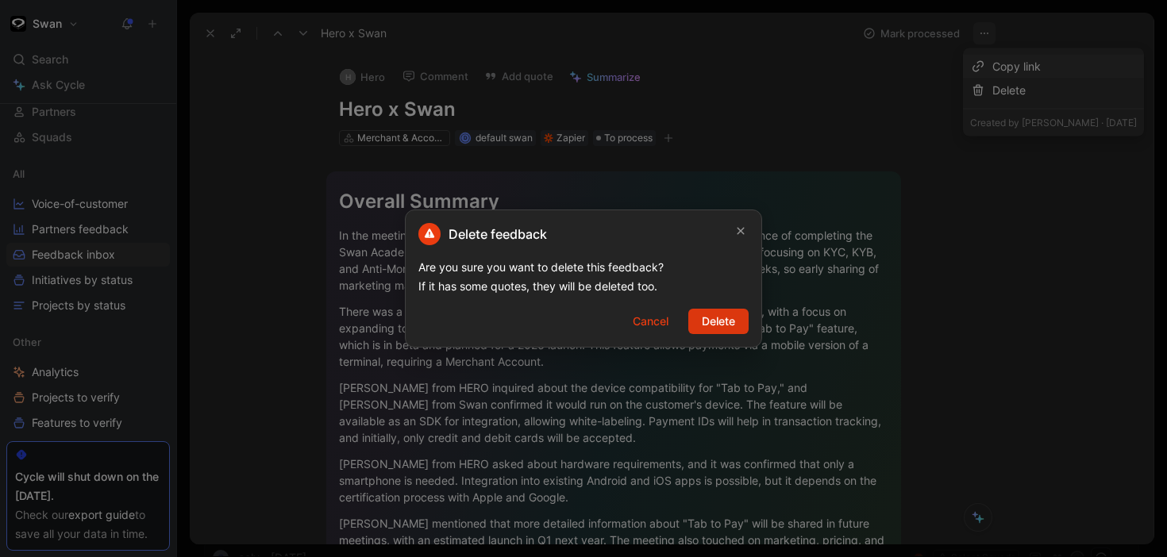
click at [723, 321] on span "Delete" at bounding box center [717, 321] width 33 height 19
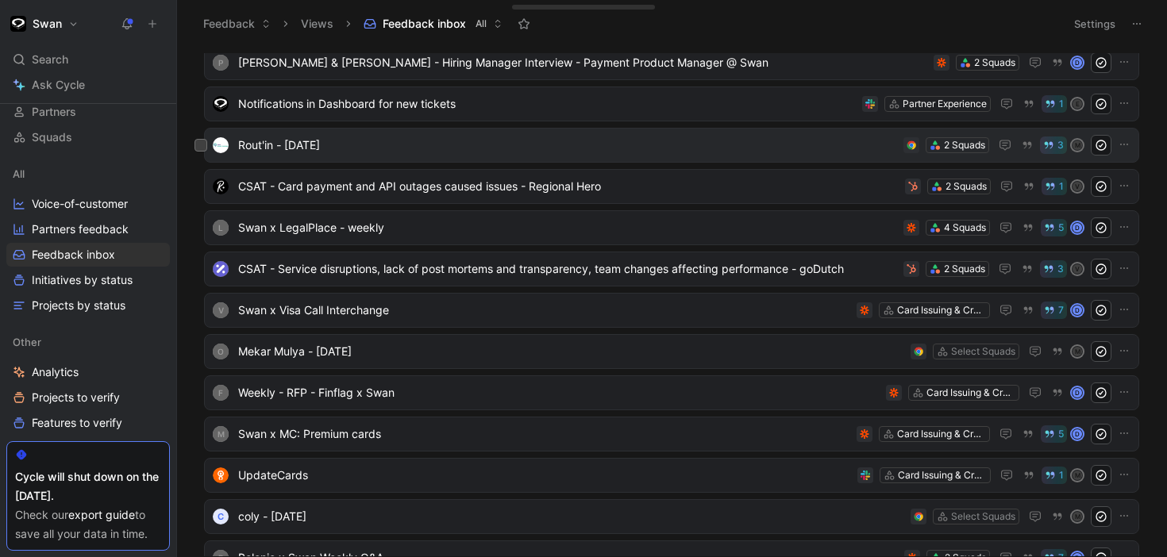
click at [536, 151] on span "Rout'in - [DATE]" at bounding box center [567, 145] width 659 height 19
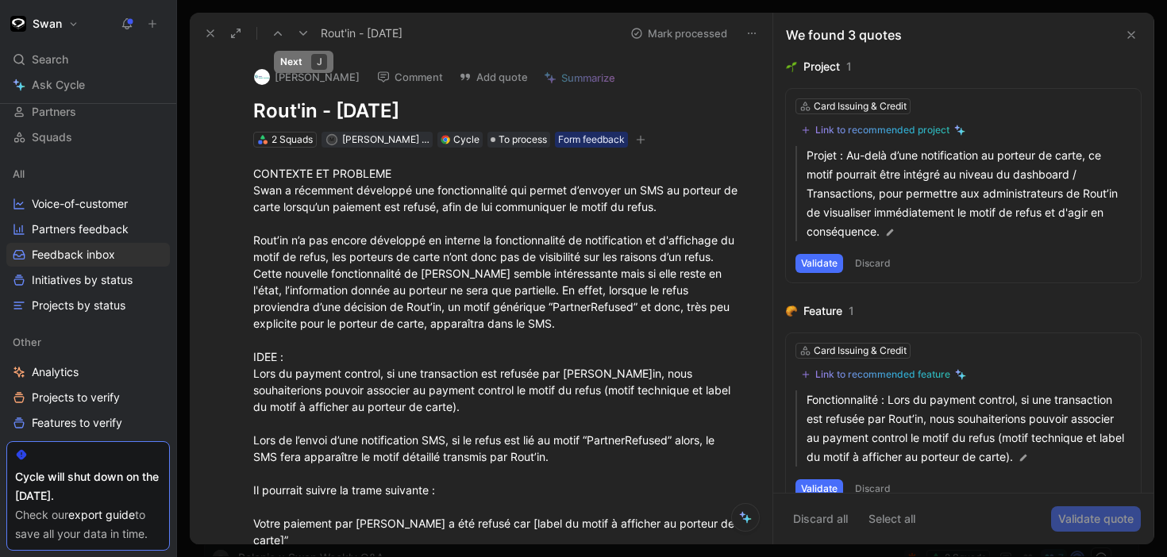
click at [306, 31] on icon at bounding box center [303, 33] width 13 height 13
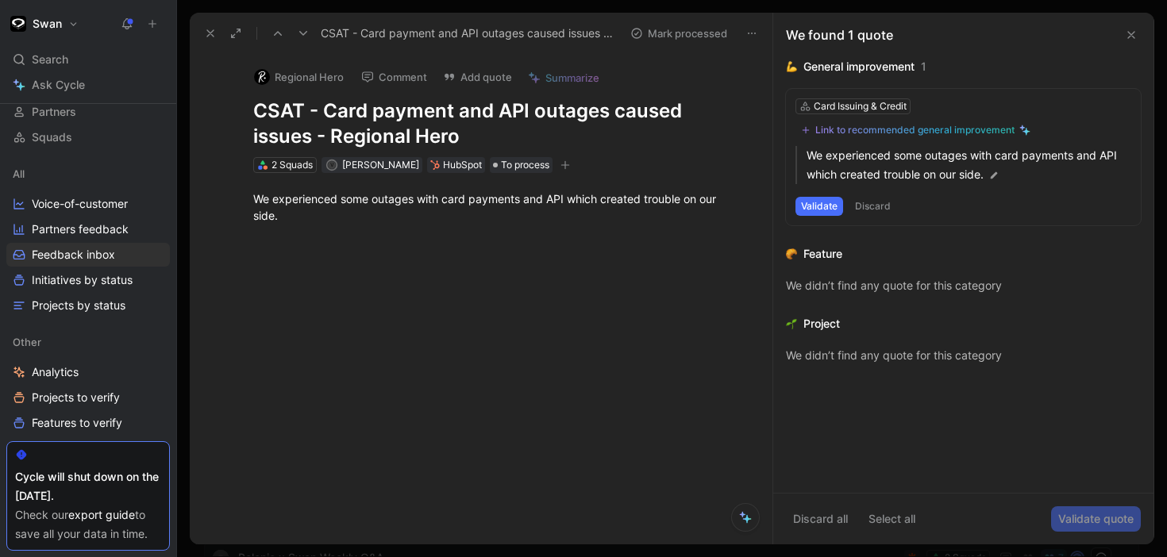
click at [306, 31] on icon at bounding box center [303, 33] width 13 height 13
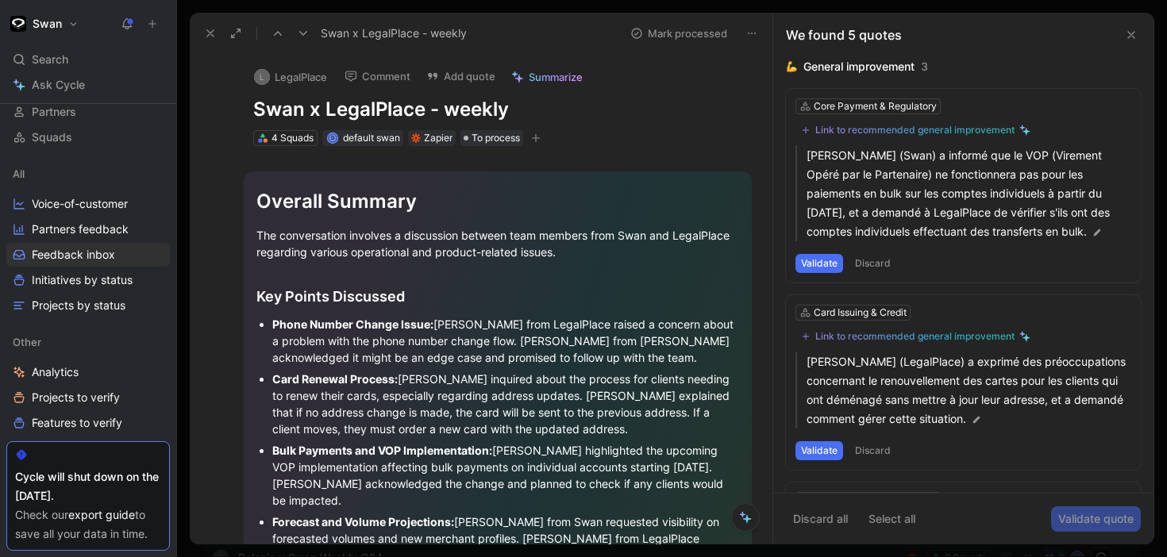
click at [748, 29] on icon at bounding box center [751, 33] width 13 height 13
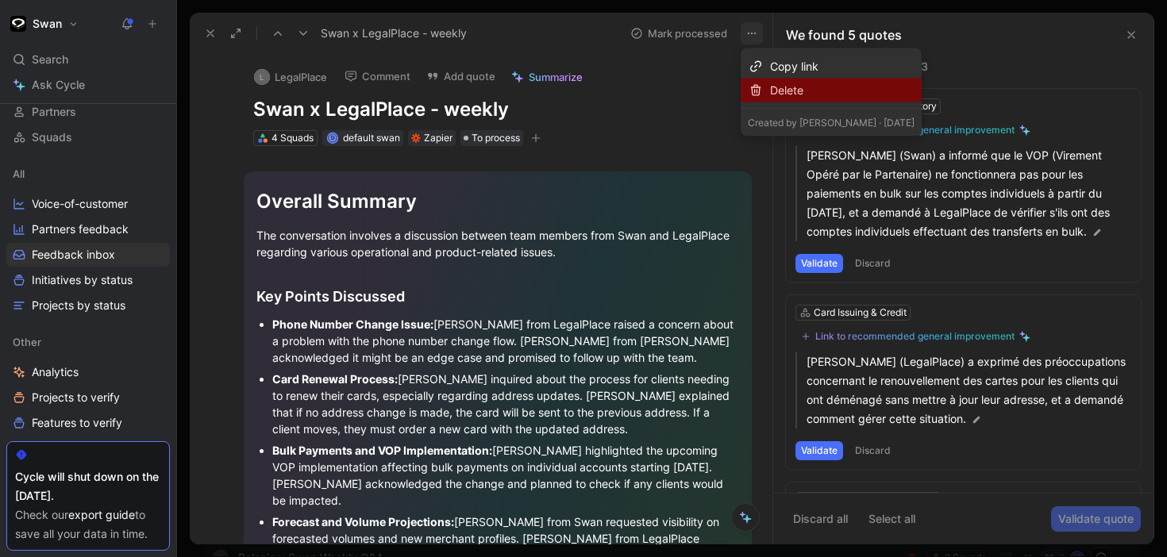
click at [767, 90] on div "Delete" at bounding box center [830, 91] width 181 height 24
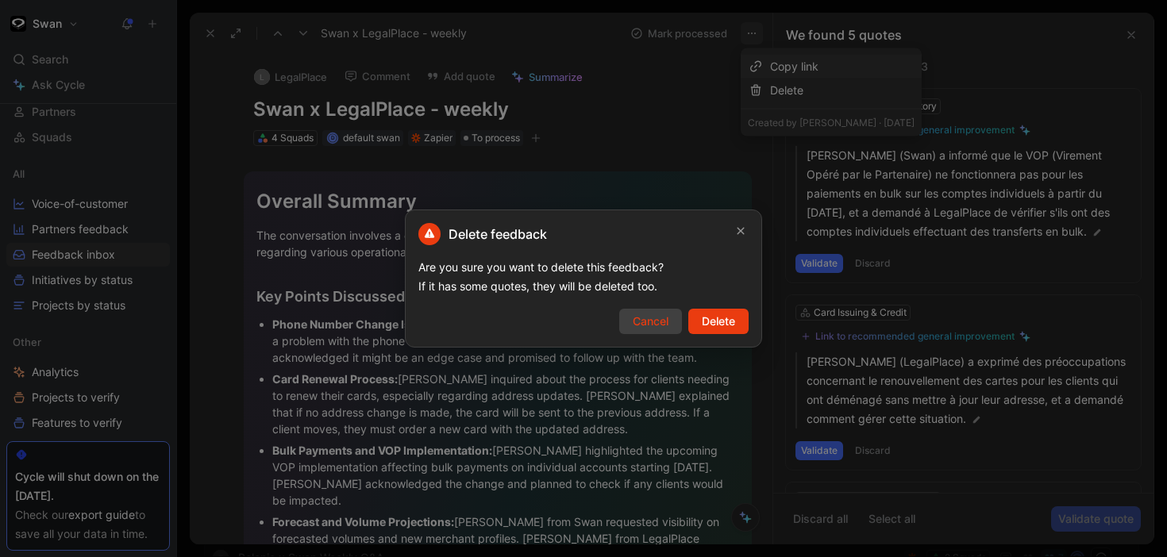
click at [619, 318] on button "Cancel" at bounding box center [650, 321] width 63 height 25
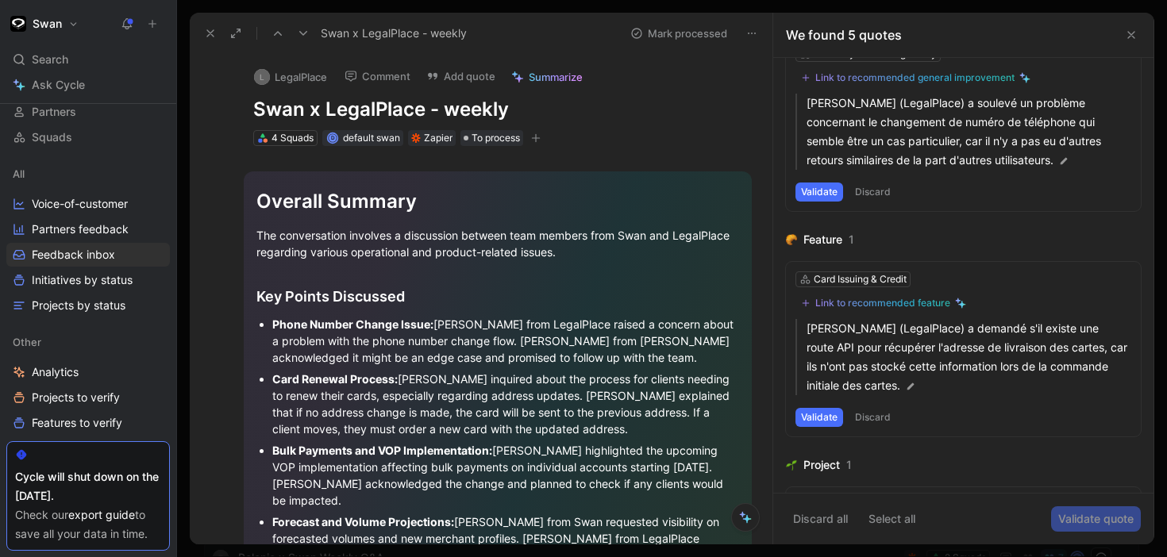
scroll to position [451, 0]
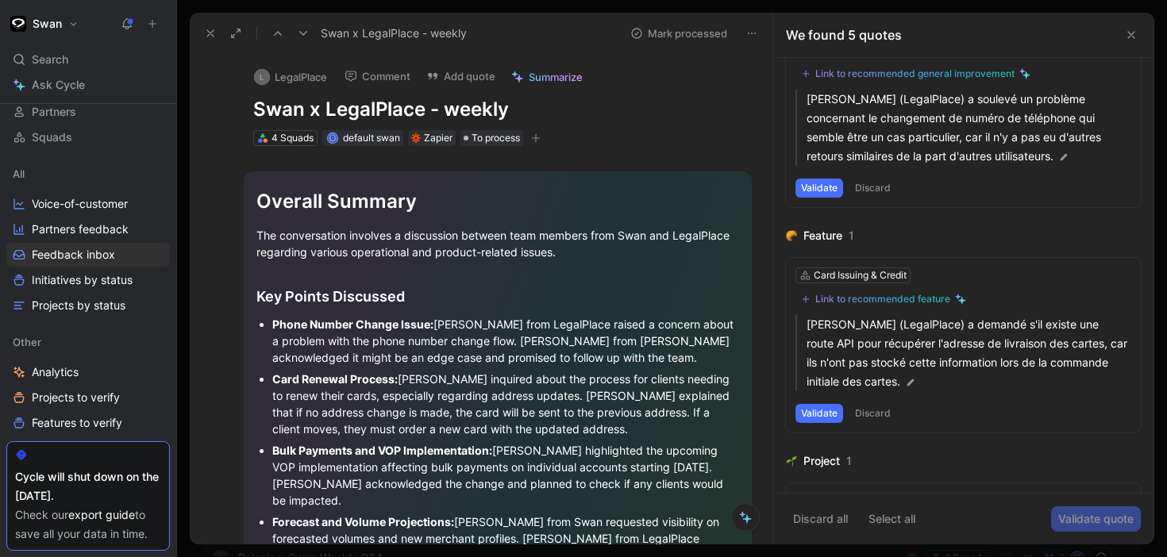
click at [751, 28] on icon at bounding box center [751, 33] width 13 height 13
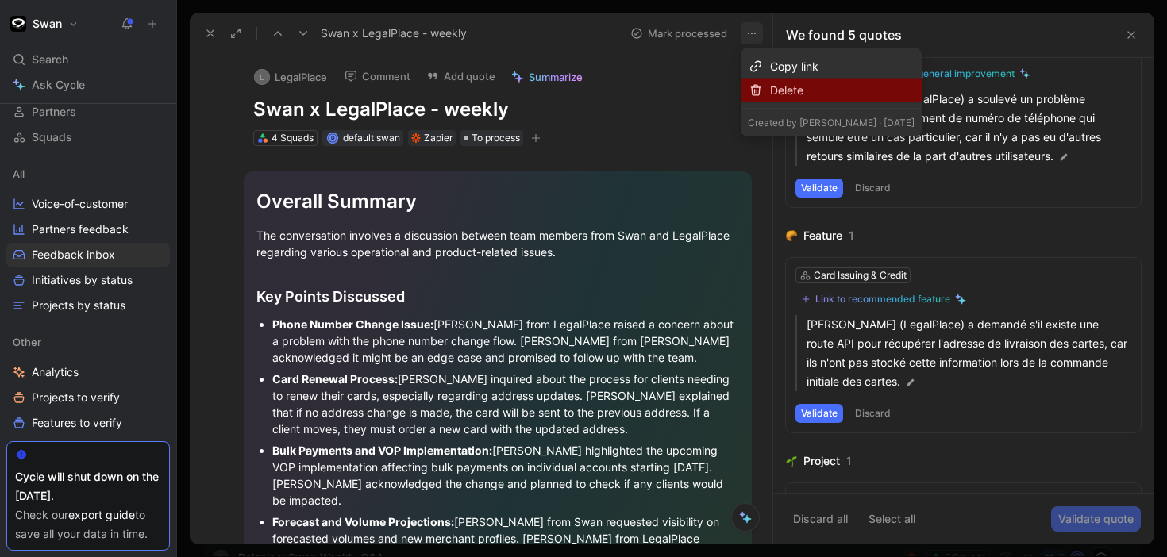
click at [765, 97] on div "Delete" at bounding box center [830, 91] width 181 height 24
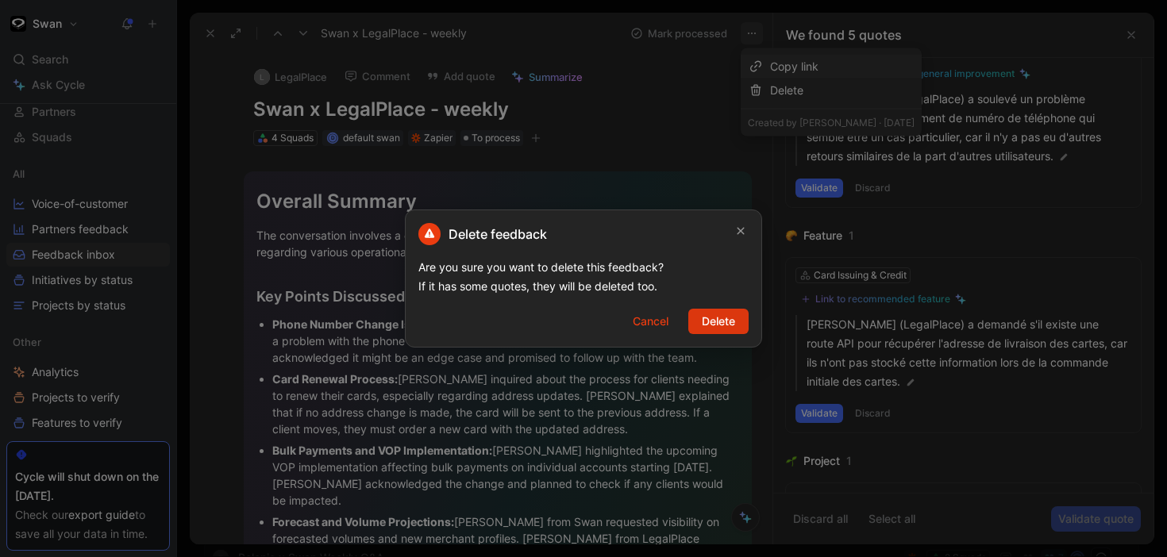
click at [722, 324] on span "Delete" at bounding box center [717, 321] width 33 height 19
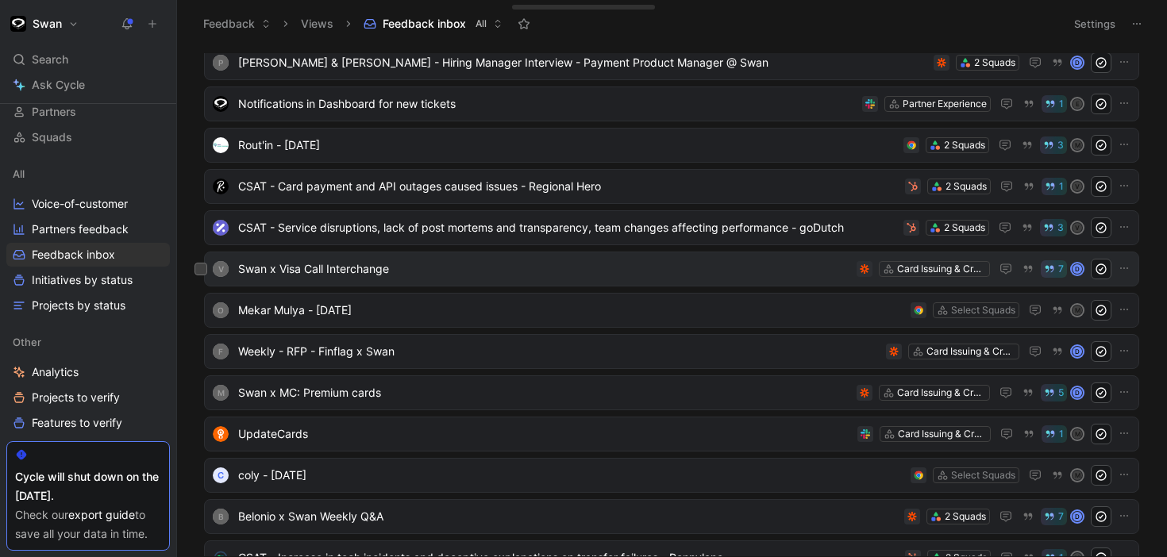
click at [709, 272] on span "Swan x Visa Call Interchange" at bounding box center [544, 268] width 612 height 19
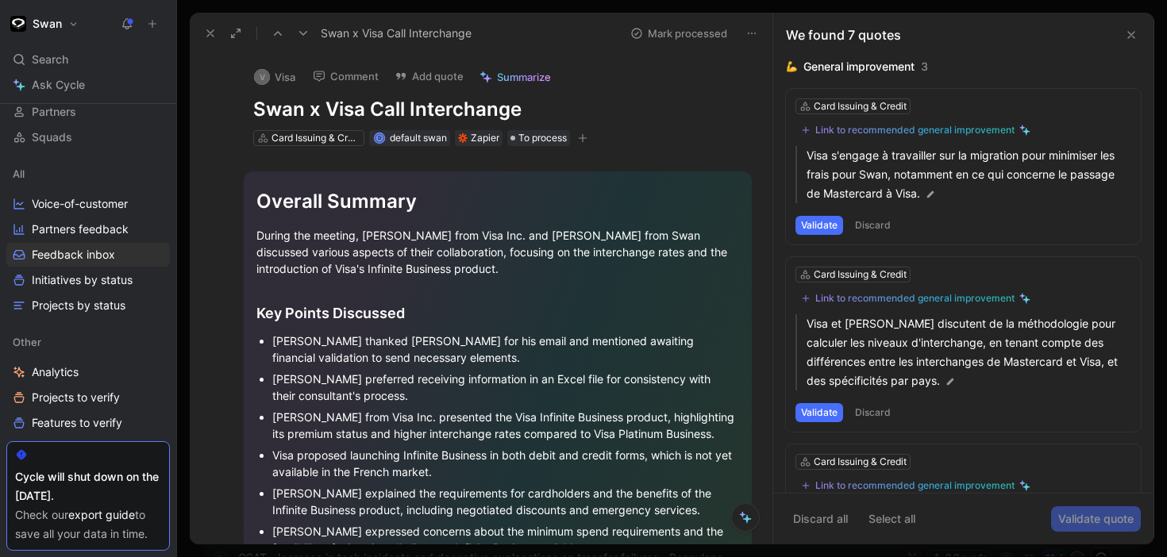
click at [748, 37] on icon at bounding box center [751, 33] width 13 height 13
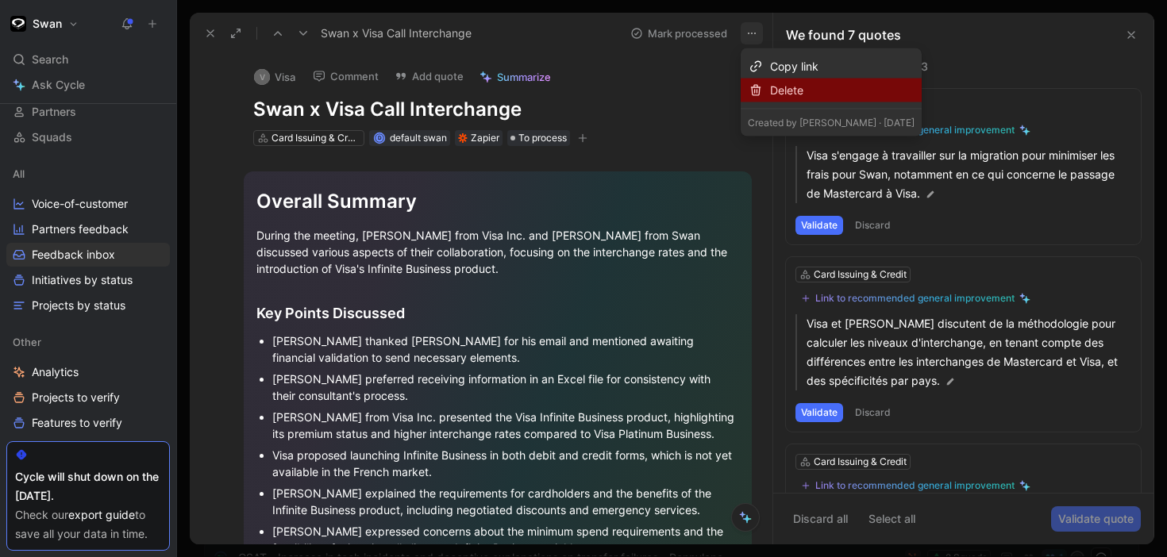
click at [750, 90] on icon at bounding box center [755, 90] width 13 height 13
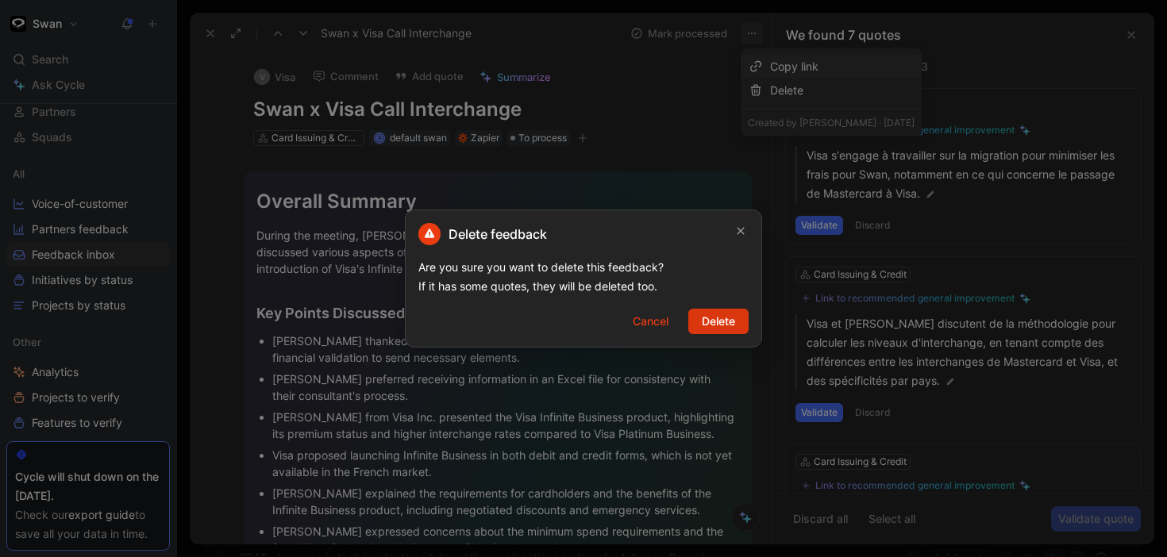
click at [716, 324] on span "Delete" at bounding box center [717, 321] width 33 height 19
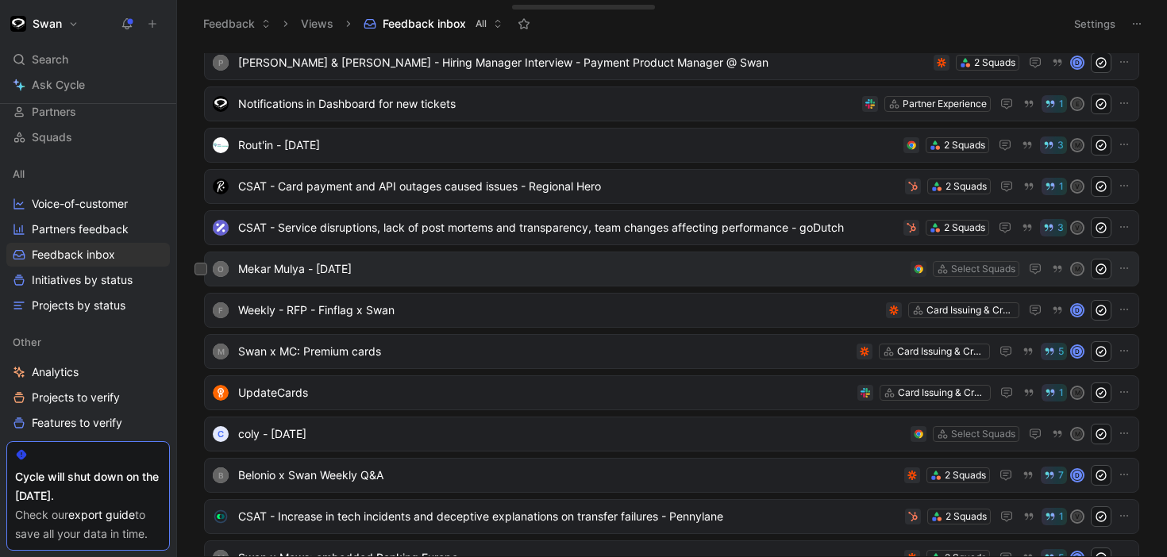
click at [709, 275] on span "Mekar Mulya - [DATE]" at bounding box center [571, 268] width 666 height 19
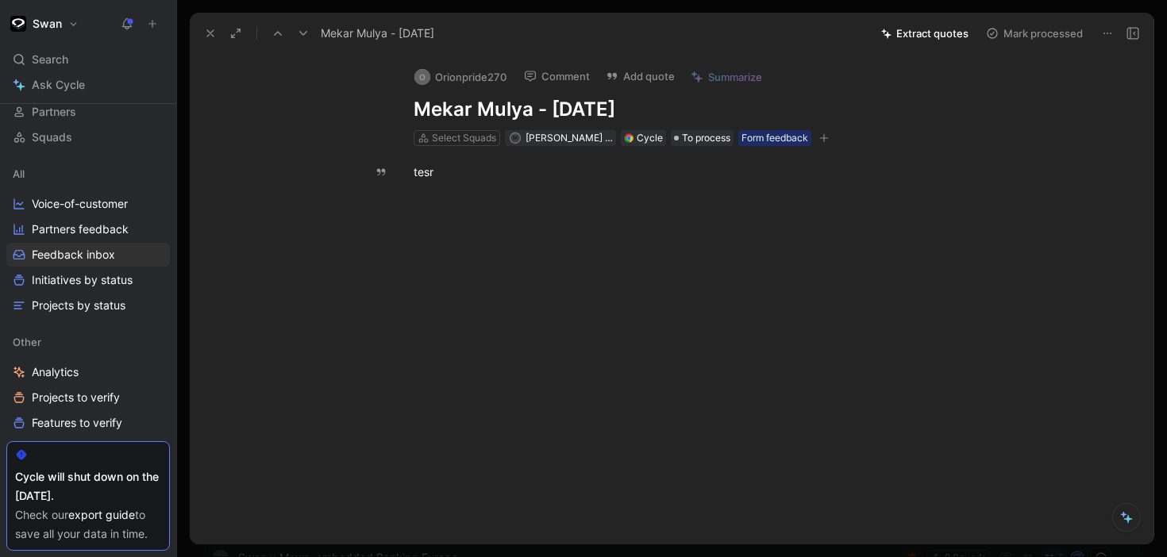
click at [1108, 42] on button at bounding box center [1107, 33] width 22 height 22
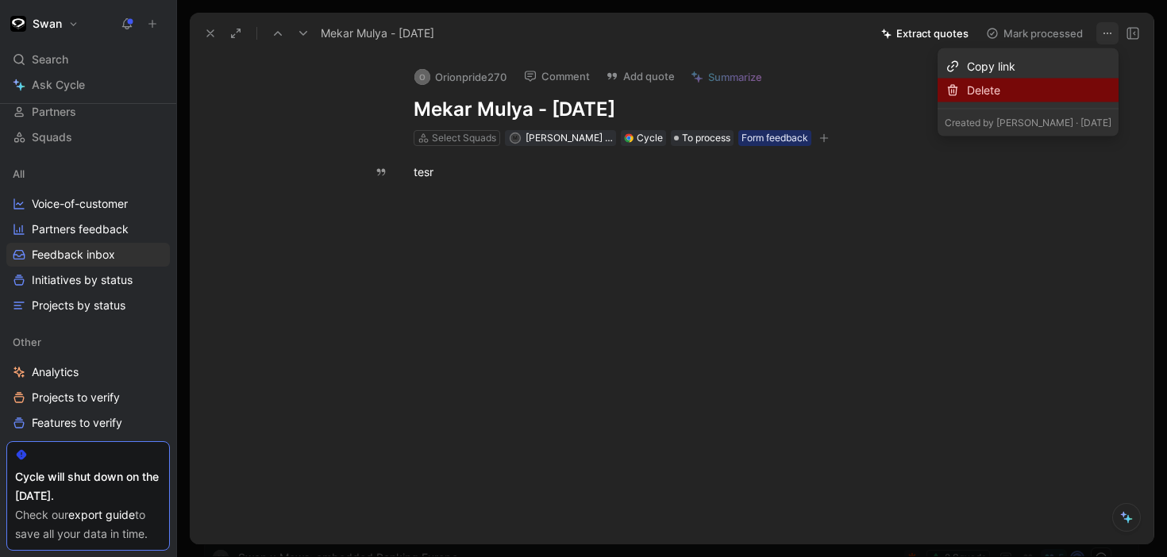
click at [1011, 95] on div "Delete" at bounding box center [1039, 90] width 144 height 19
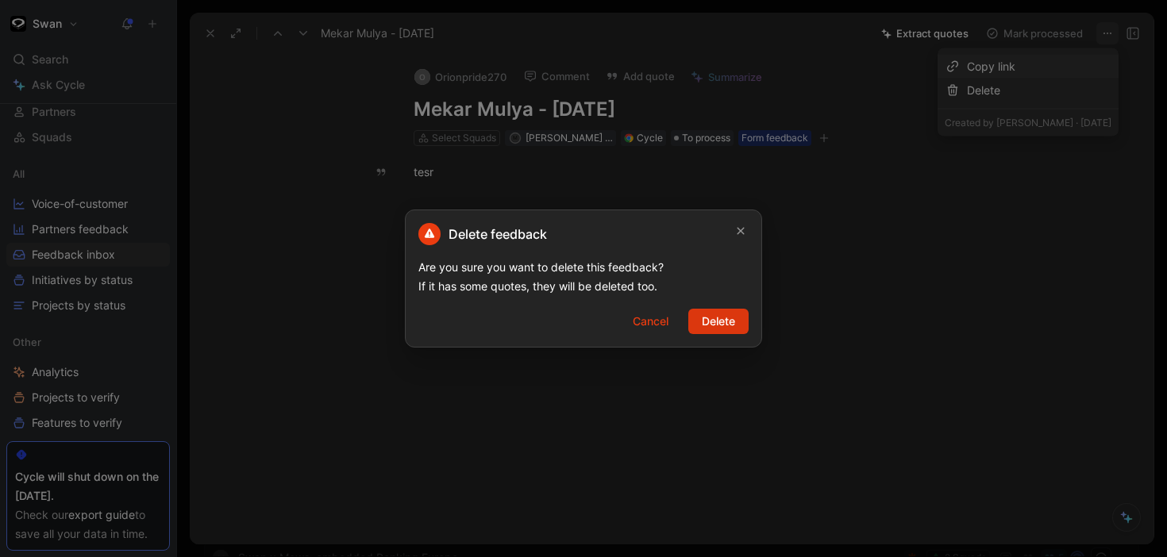
click at [740, 319] on button "Delete" at bounding box center [718, 321] width 60 height 25
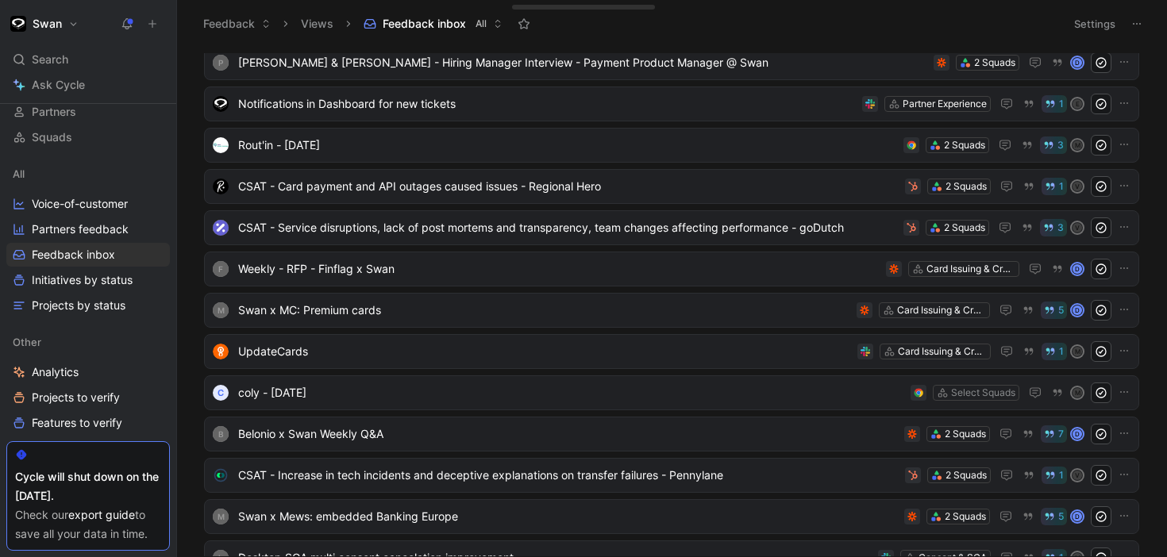
click at [729, 286] on ul "Activate botton in Sandbox Partner Experience 1 E G Let users specify a website…" at bounding box center [671, 512] width 935 height 1428
click at [720, 317] on span "Swan x MC: Premium cards" at bounding box center [544, 310] width 612 height 19
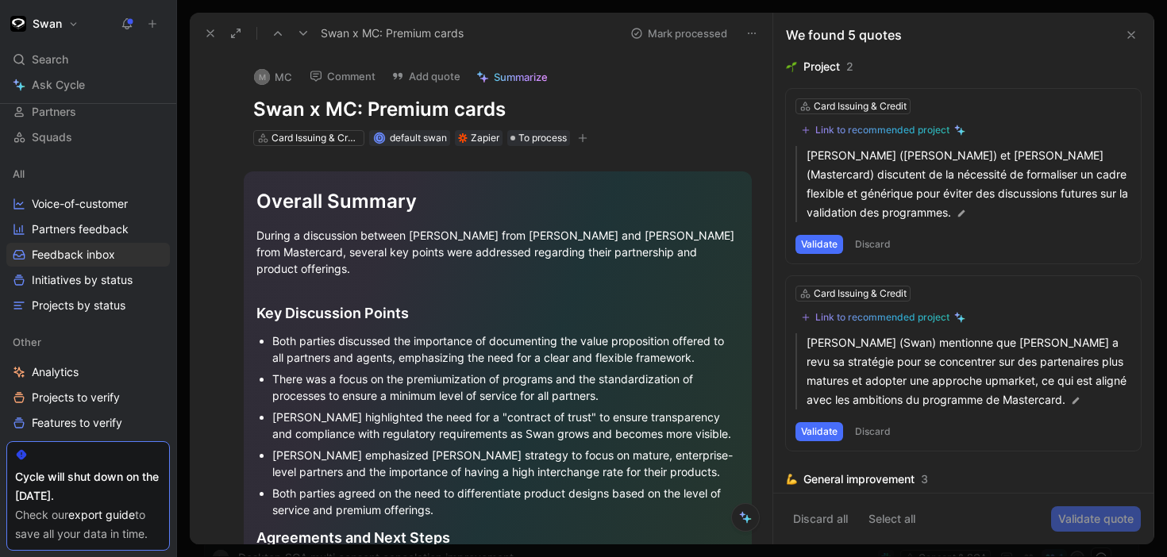
click at [751, 31] on icon at bounding box center [751, 33] width 13 height 13
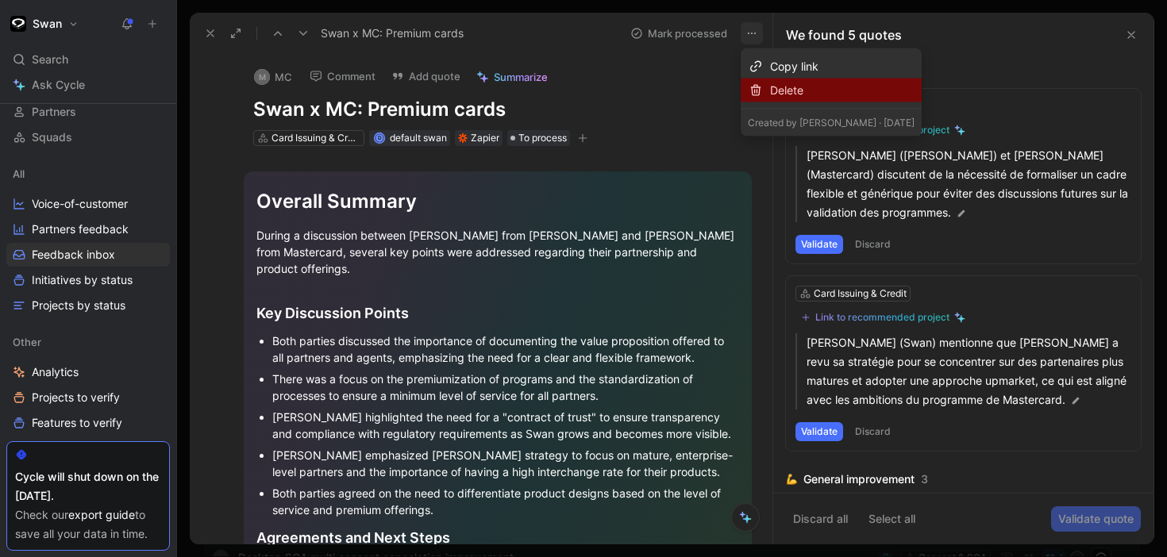
click at [774, 94] on div "Delete" at bounding box center [842, 90] width 144 height 19
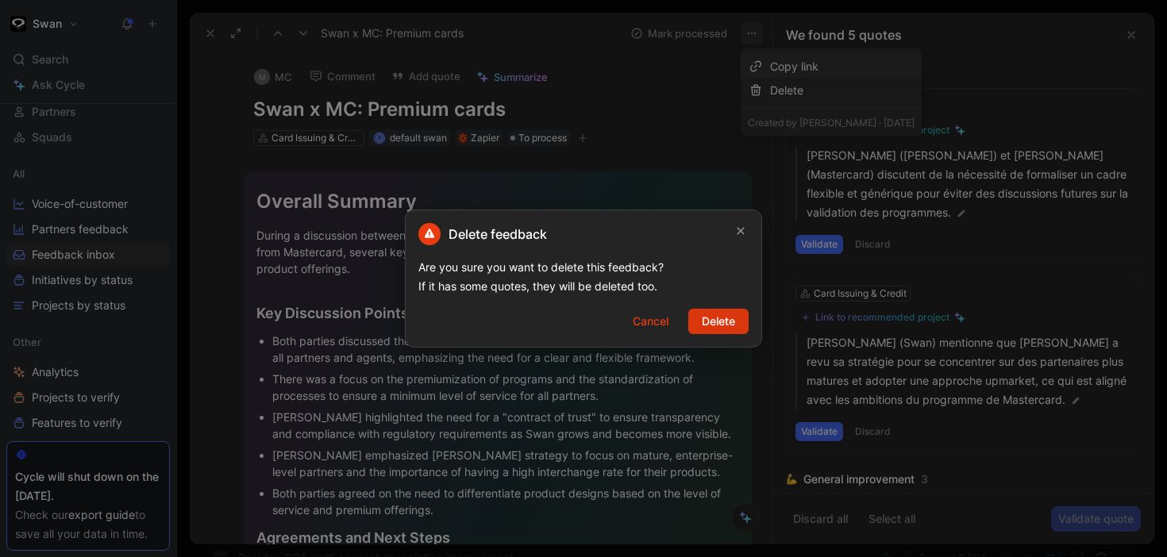
click at [715, 322] on span "Delete" at bounding box center [717, 321] width 33 height 19
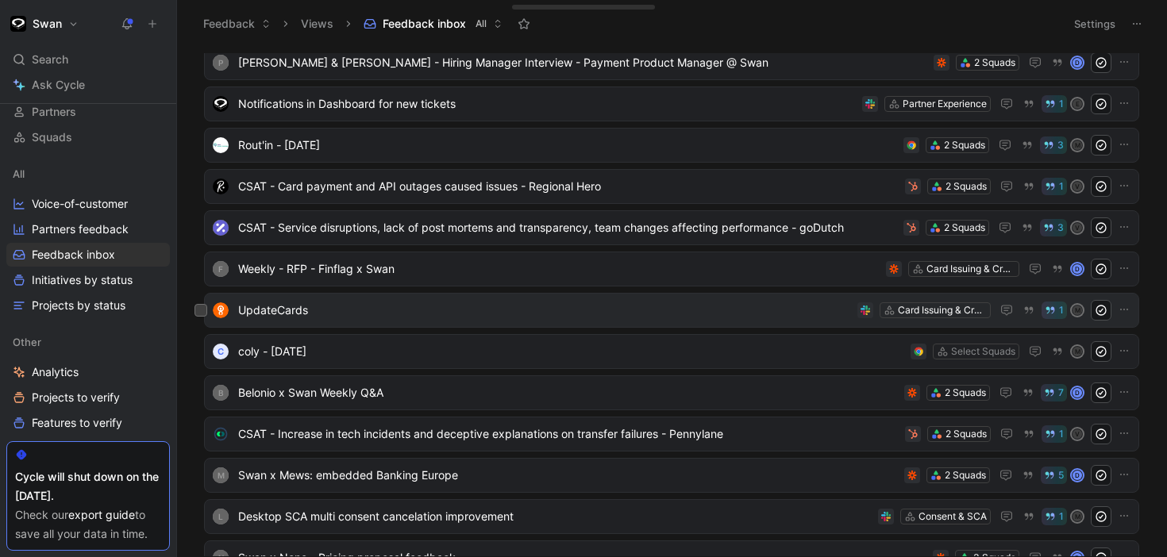
click at [712, 323] on div "UpdateCards Card Issuing & Credit 1 M" at bounding box center [671, 310] width 935 height 35
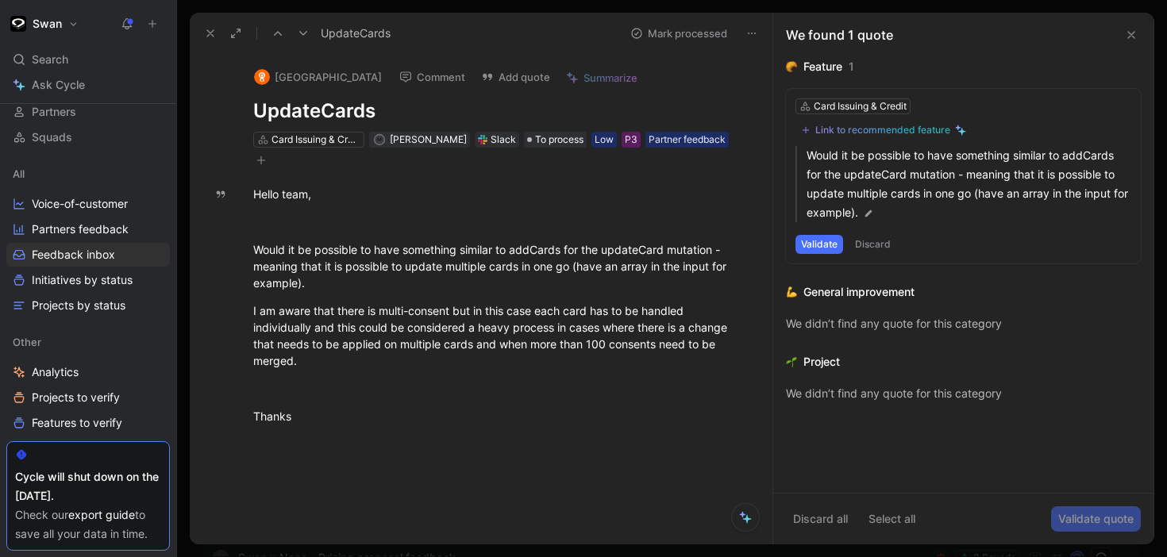
click at [284, 30] on button at bounding box center [278, 33] width 22 height 22
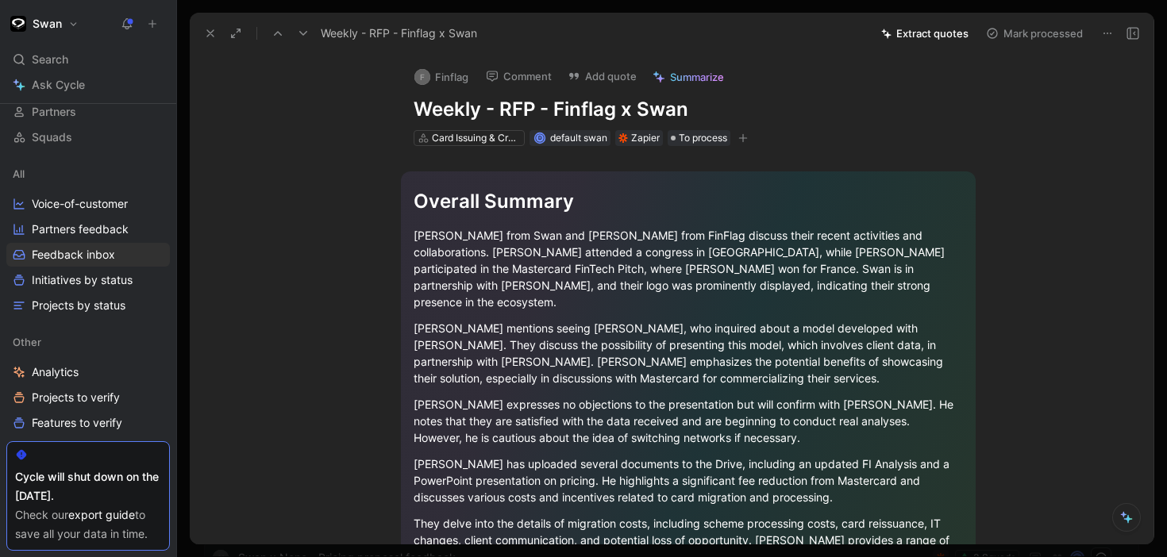
click at [1105, 35] on icon at bounding box center [1107, 33] width 13 height 13
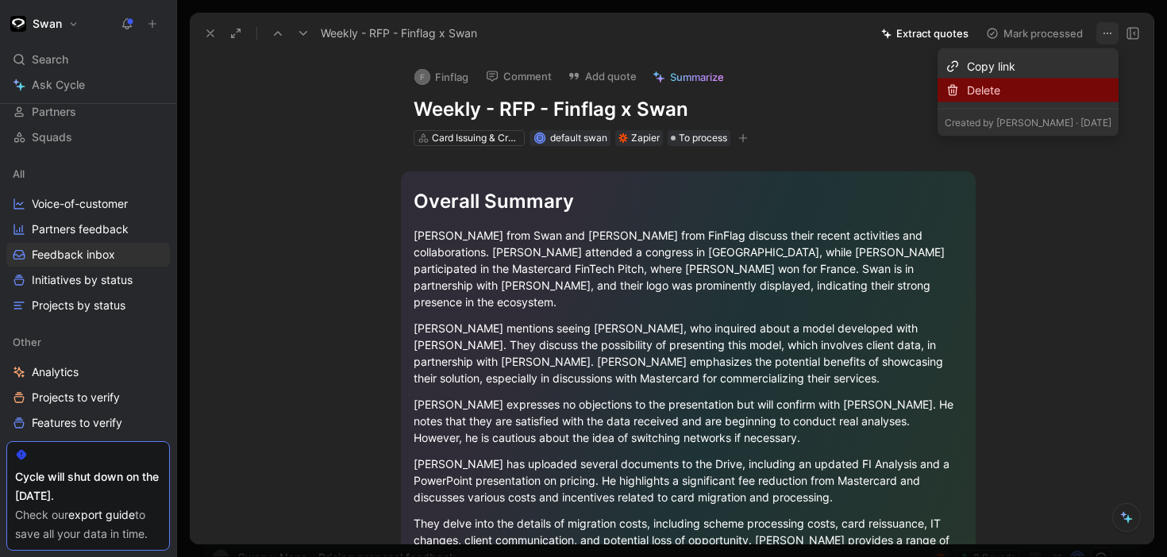
click at [967, 88] on div "Delete" at bounding box center [1039, 90] width 144 height 19
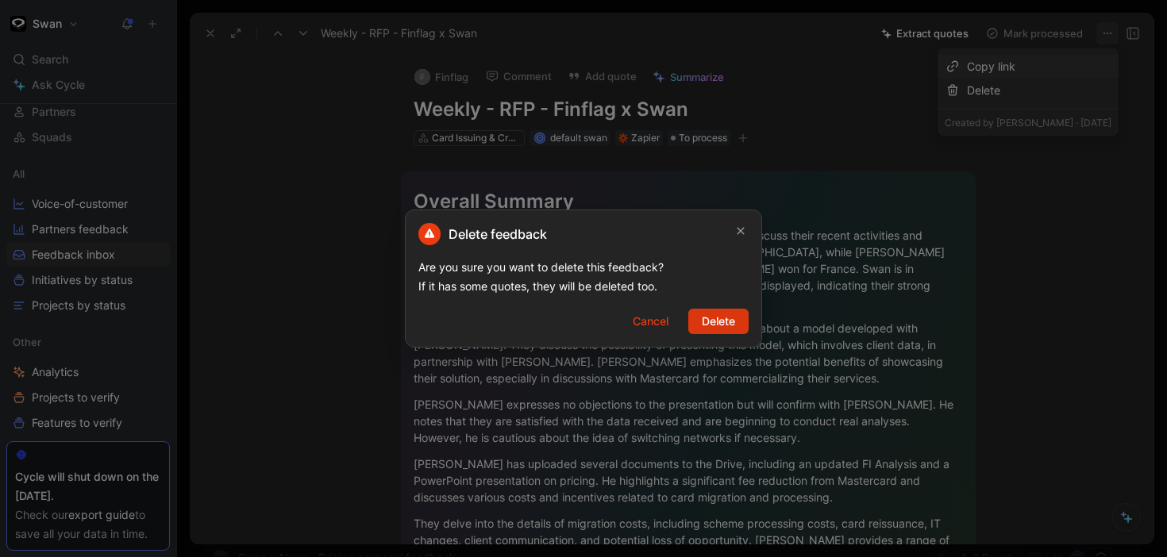
click at [720, 327] on span "Delete" at bounding box center [717, 321] width 33 height 19
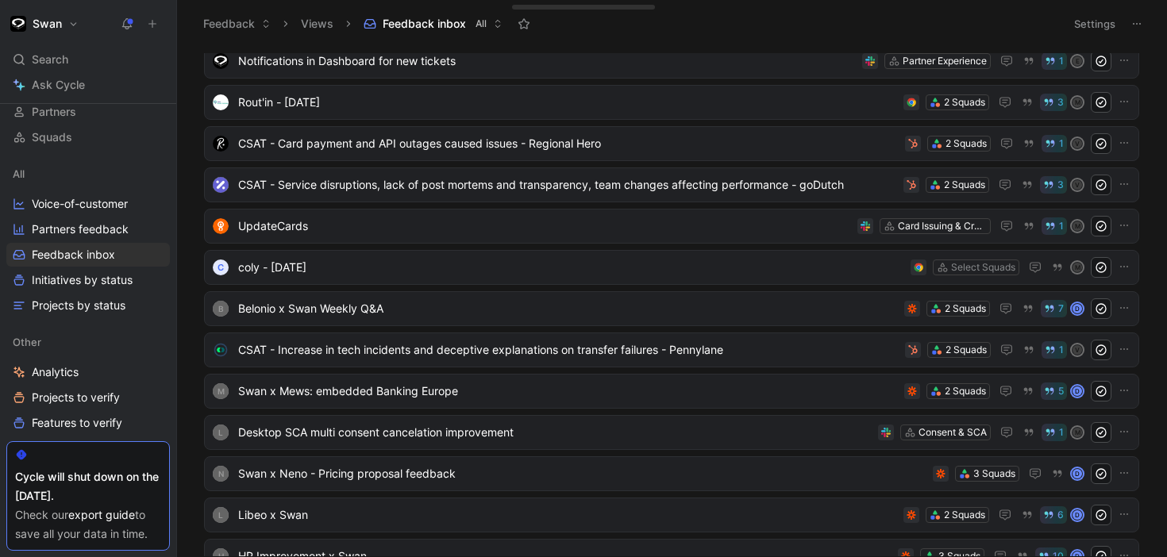
scroll to position [357, 0]
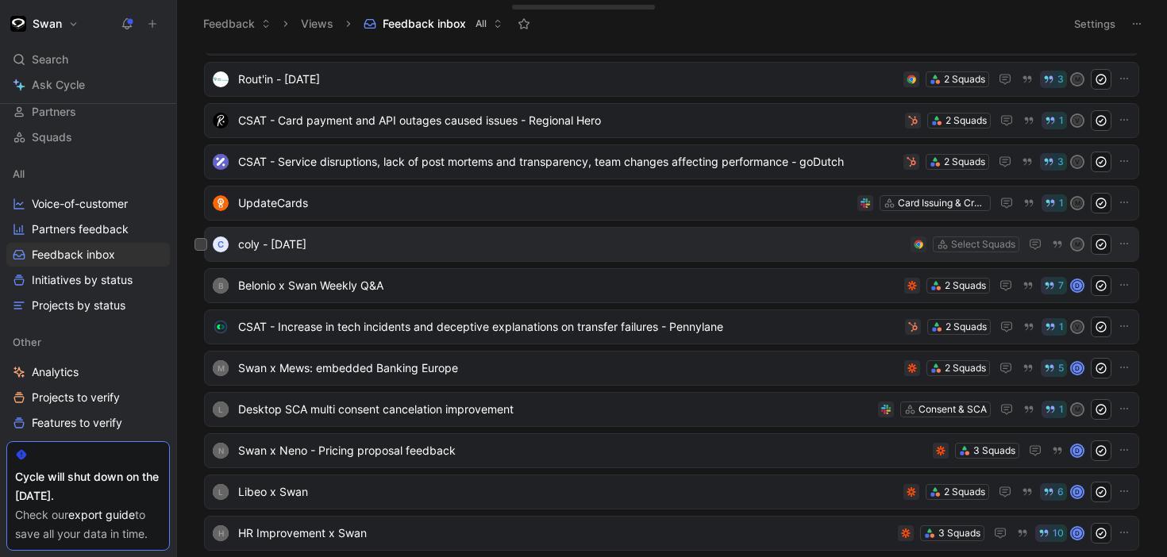
click at [738, 244] on span "coly - [DATE]" at bounding box center [571, 244] width 666 height 19
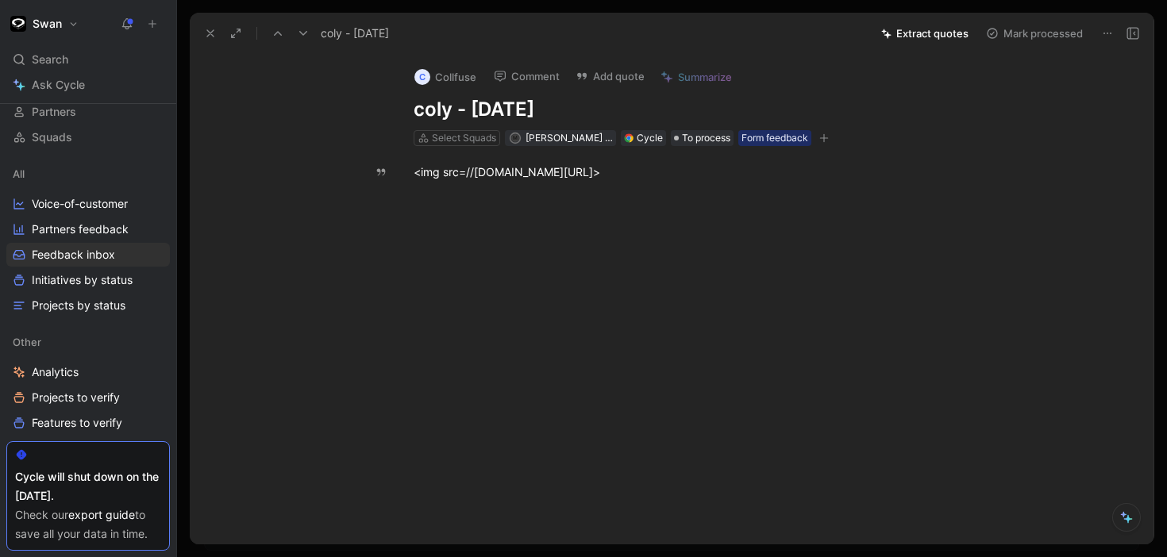
click at [1103, 38] on icon at bounding box center [1107, 33] width 13 height 13
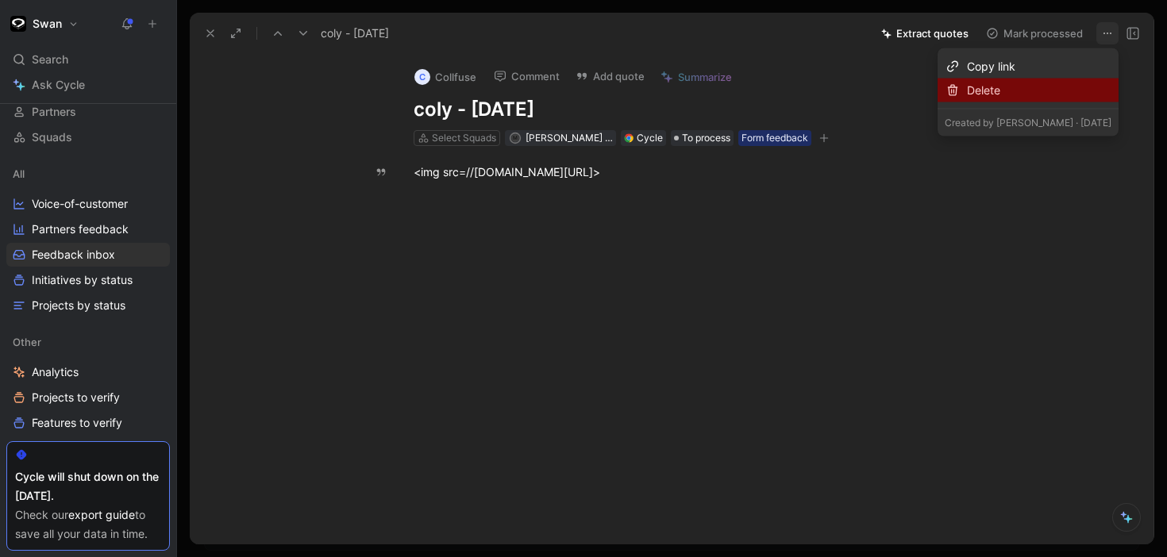
click at [1024, 95] on div "Delete" at bounding box center [1039, 90] width 144 height 19
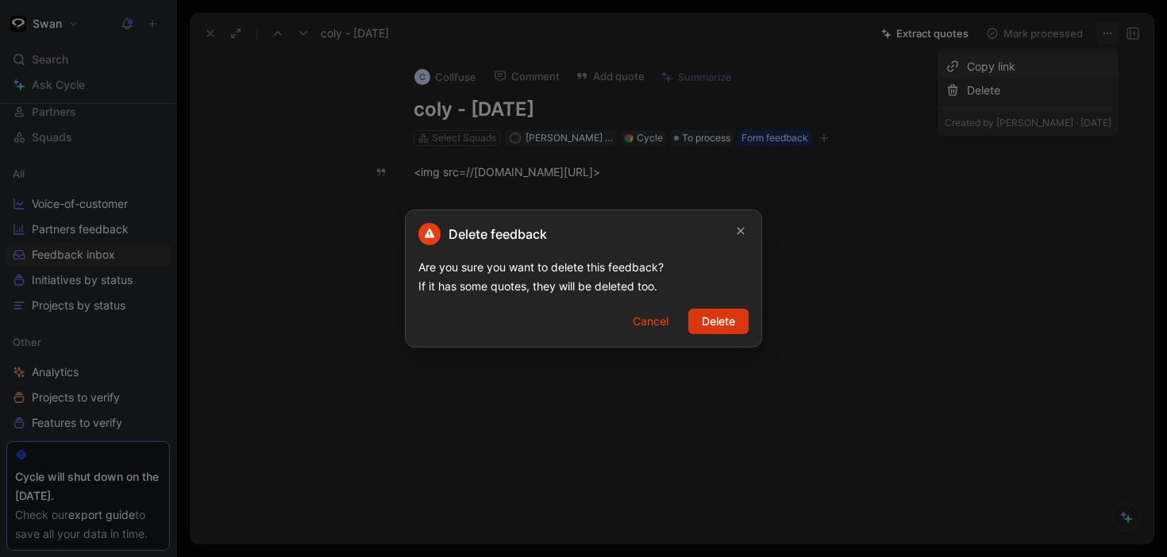
click at [715, 321] on span "Delete" at bounding box center [717, 321] width 33 height 19
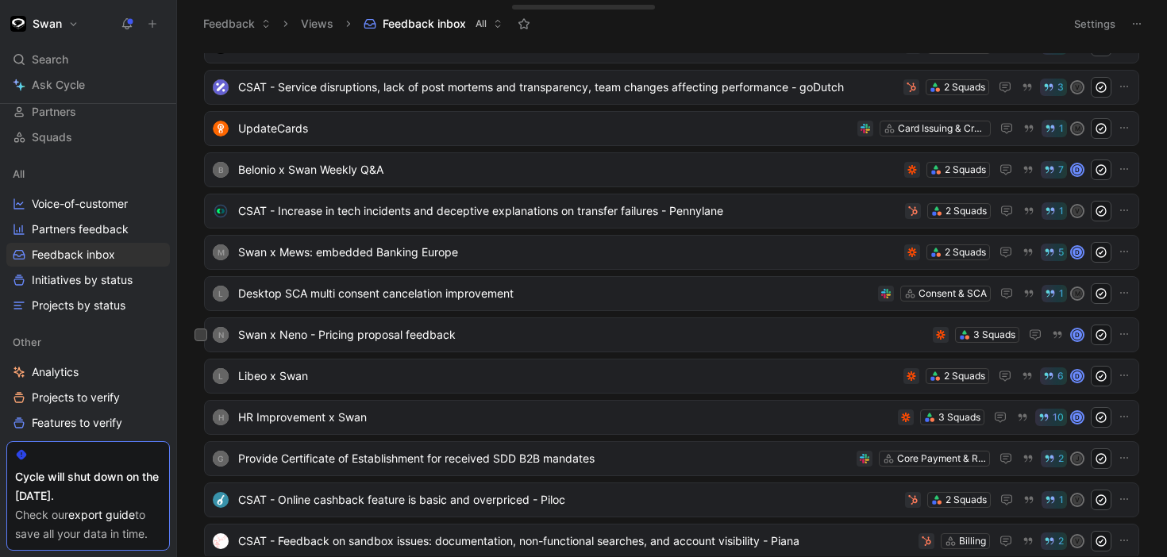
scroll to position [441, 0]
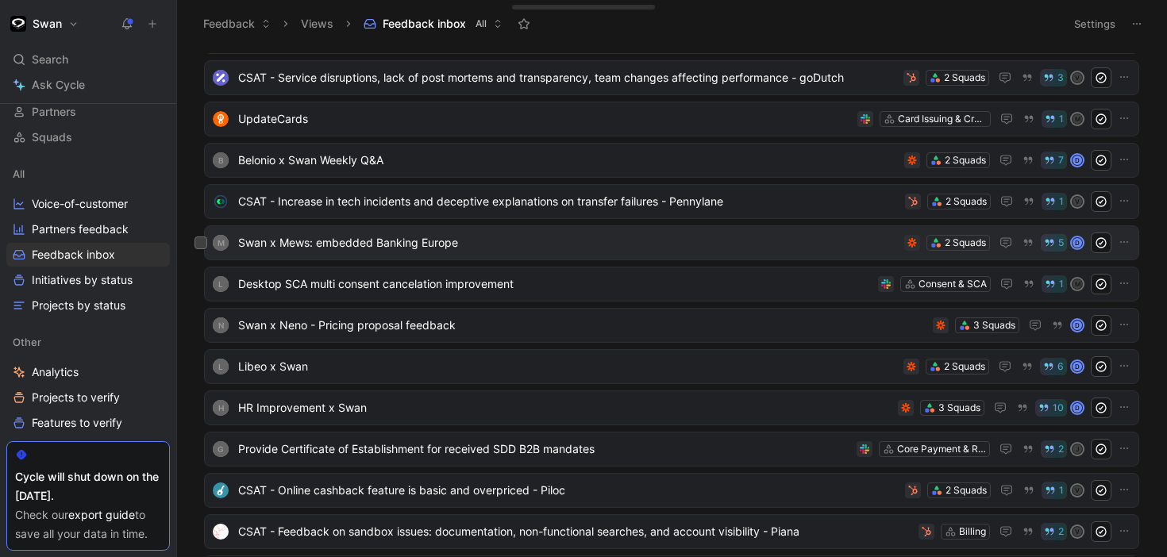
click at [705, 258] on div "M Swan x Mews: embedded Banking Europe 2 Squads 5 d" at bounding box center [671, 242] width 935 height 35
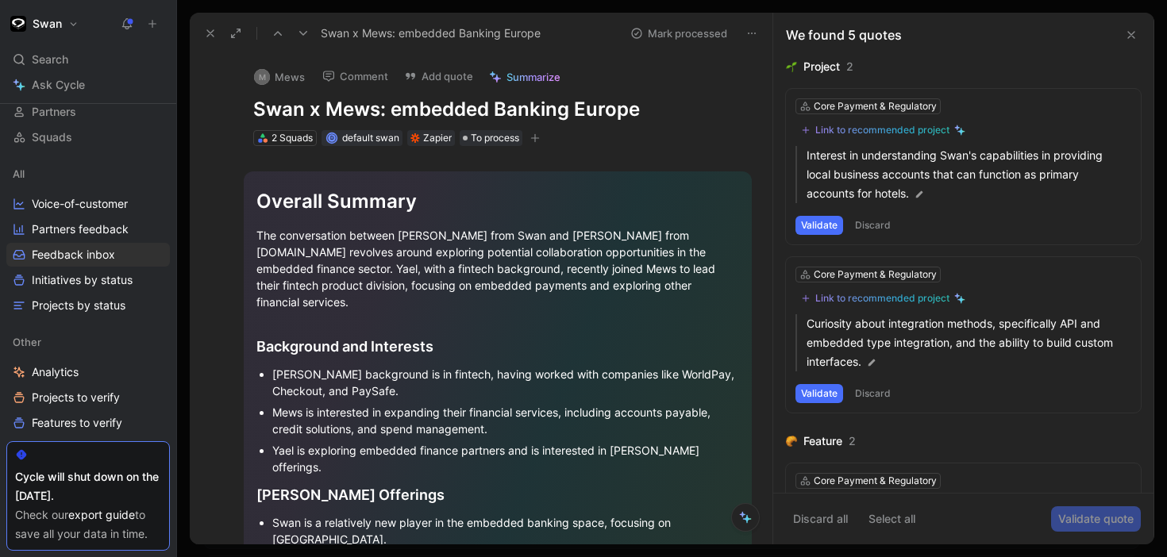
click at [751, 29] on icon at bounding box center [751, 33] width 13 height 13
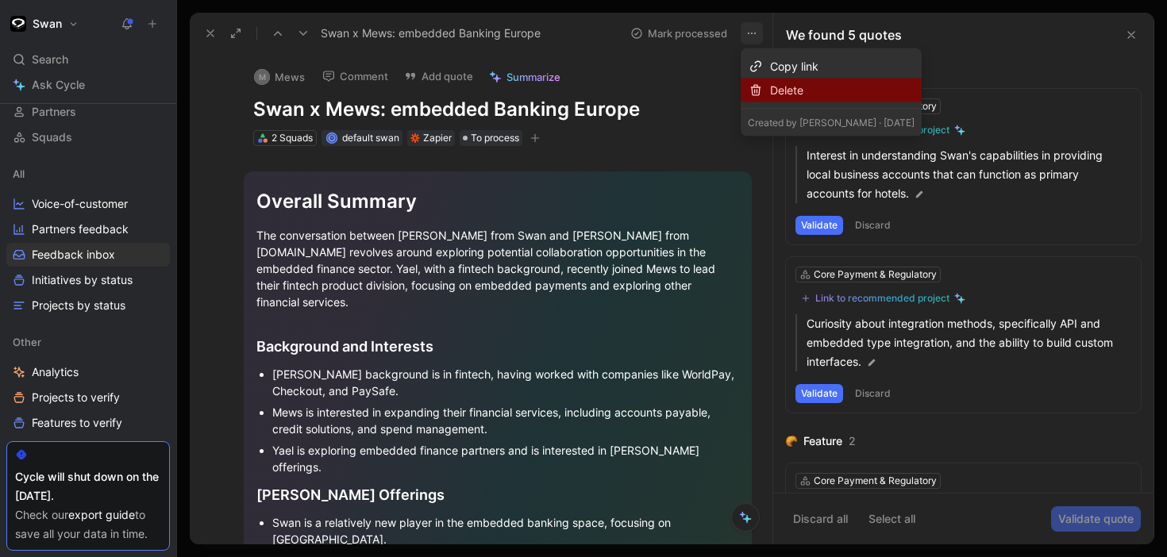
click at [762, 90] on div at bounding box center [756, 90] width 16 height 13
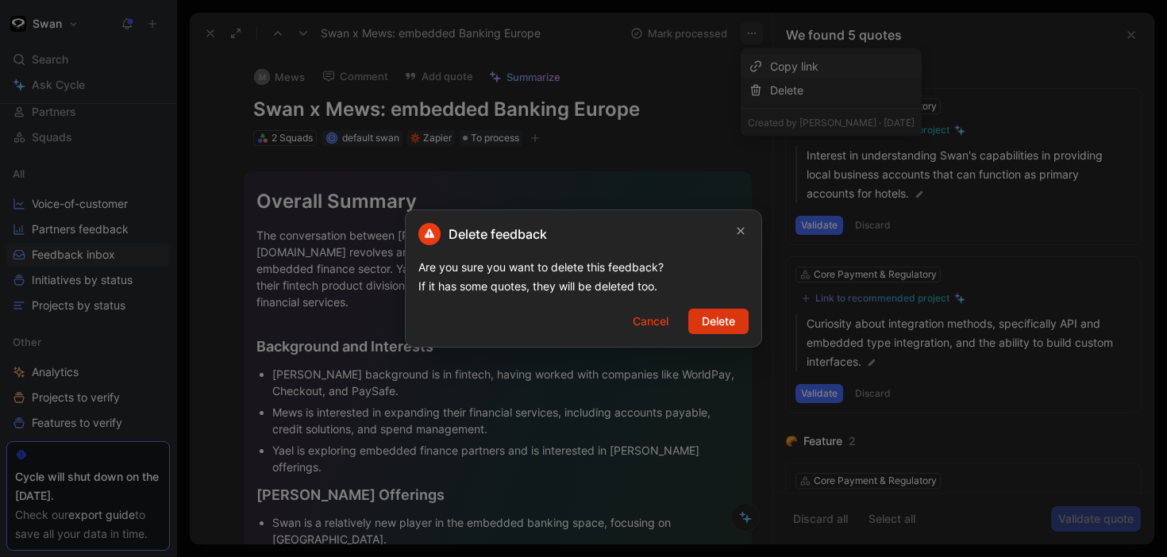
click at [723, 326] on span "Delete" at bounding box center [717, 321] width 33 height 19
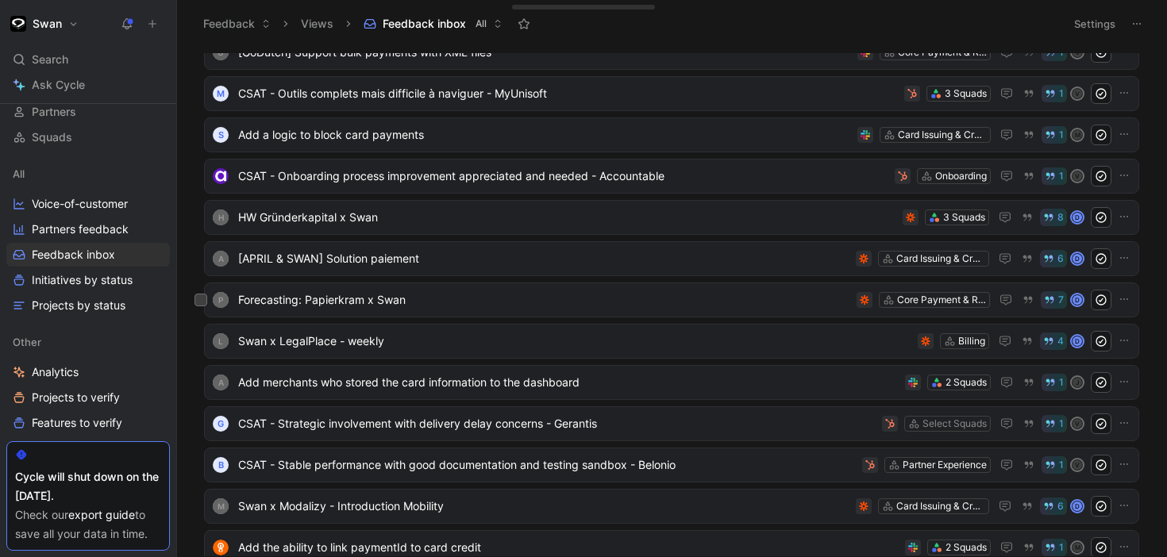
scroll to position [944, 0]
click at [709, 257] on span "[APRIL & SWAN] Solution paiement" at bounding box center [543, 257] width 611 height 19
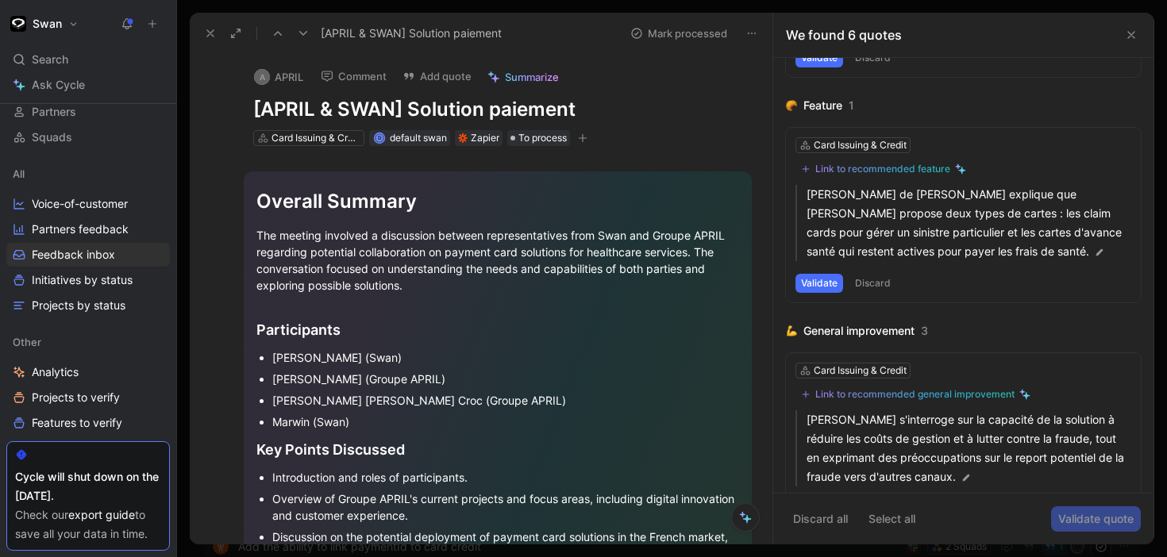
scroll to position [375, 0]
click at [755, 25] on button at bounding box center [751, 33] width 22 height 22
click at [209, 29] on icon at bounding box center [210, 33] width 13 height 13
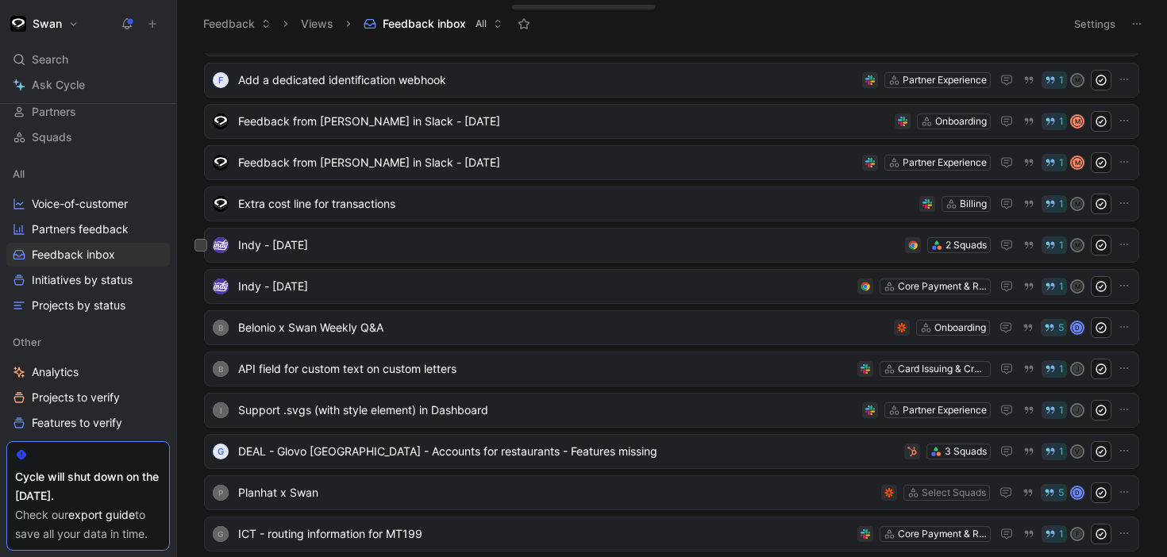
scroll to position [2138, 0]
click at [655, 256] on div "Indy - [DATE] 2 Squads 1 M" at bounding box center [671, 244] width 935 height 35
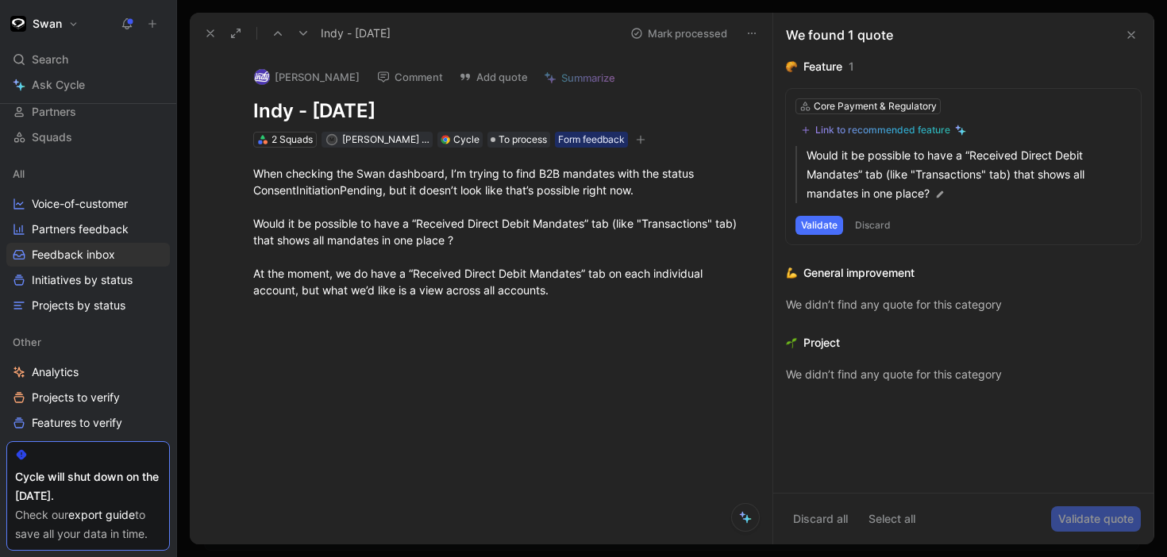
click at [302, 30] on icon at bounding box center [303, 33] width 13 height 13
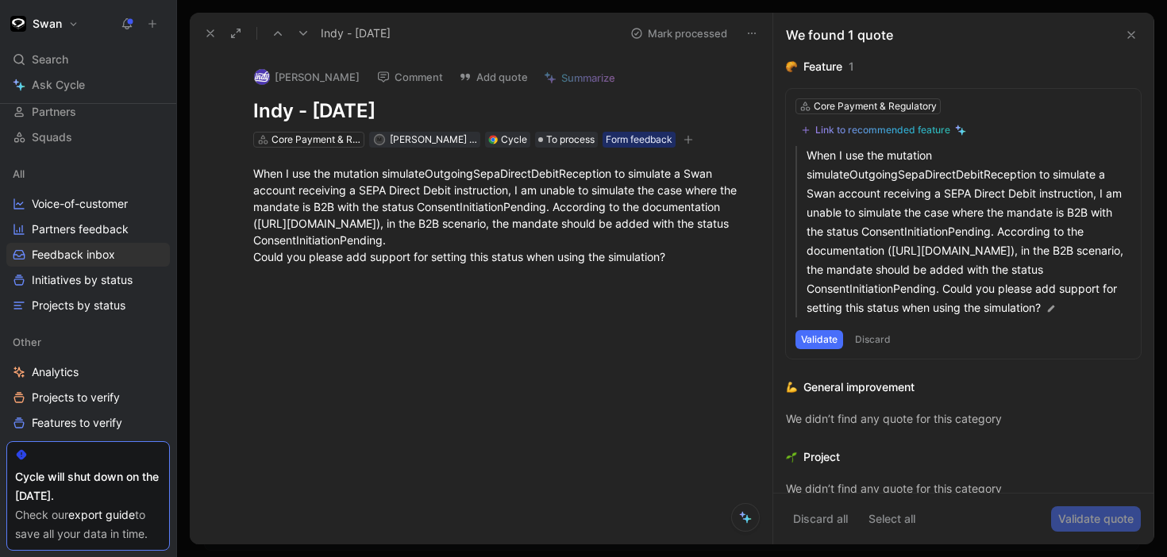
click at [280, 29] on icon at bounding box center [277, 33] width 13 height 13
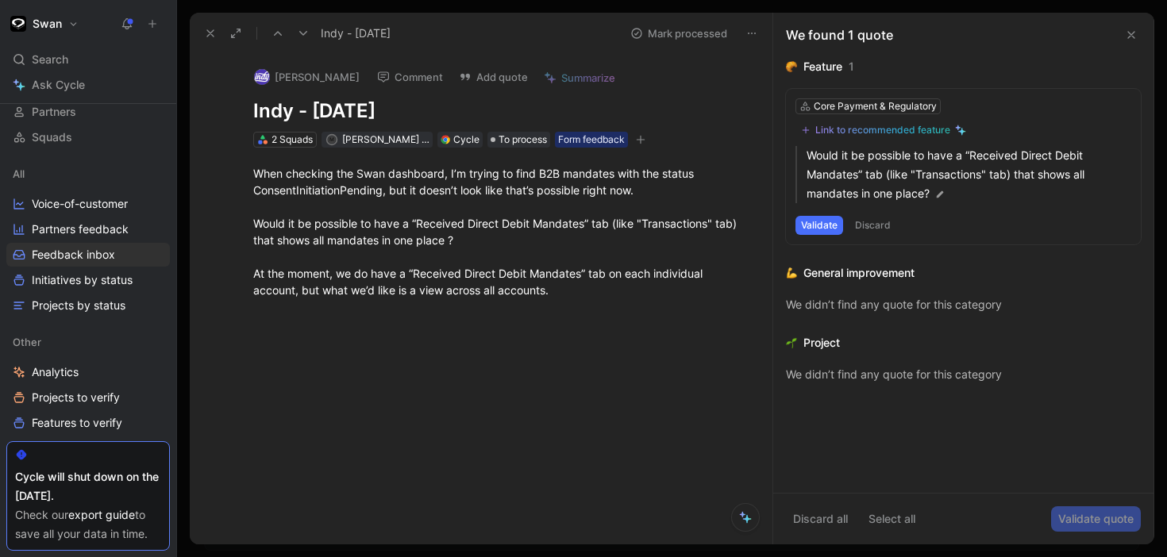
click at [211, 30] on icon at bounding box center [210, 33] width 13 height 13
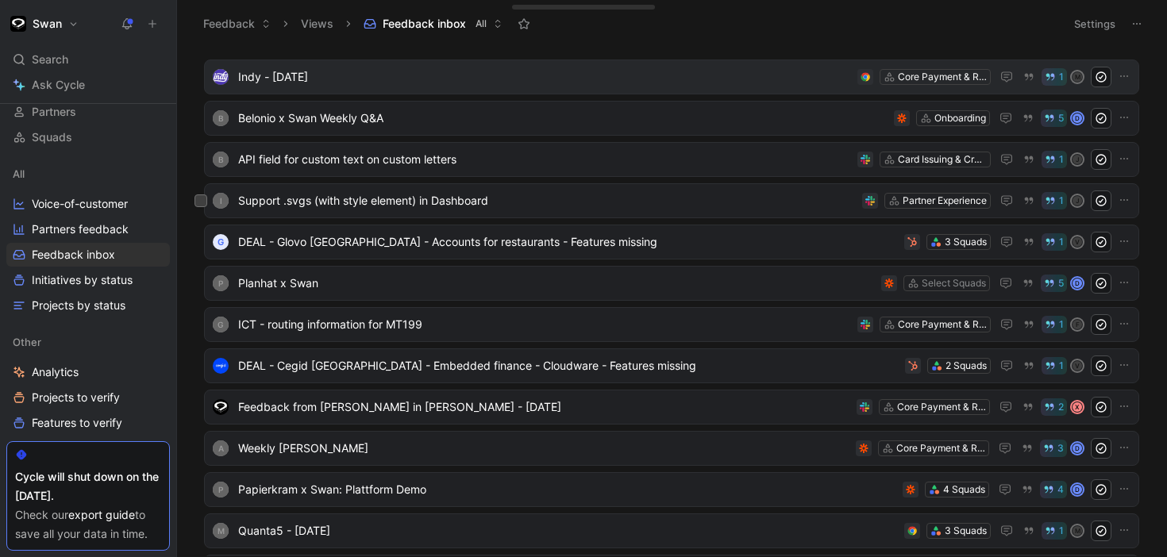
scroll to position [2318, 0]
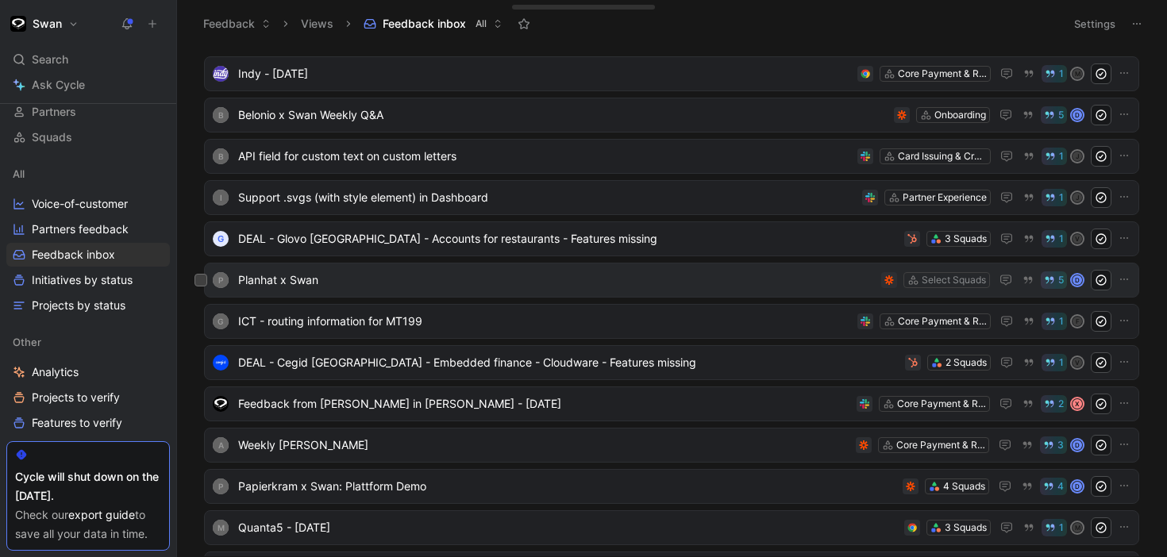
click at [634, 284] on span "Planhat x Swan" at bounding box center [556, 280] width 636 height 19
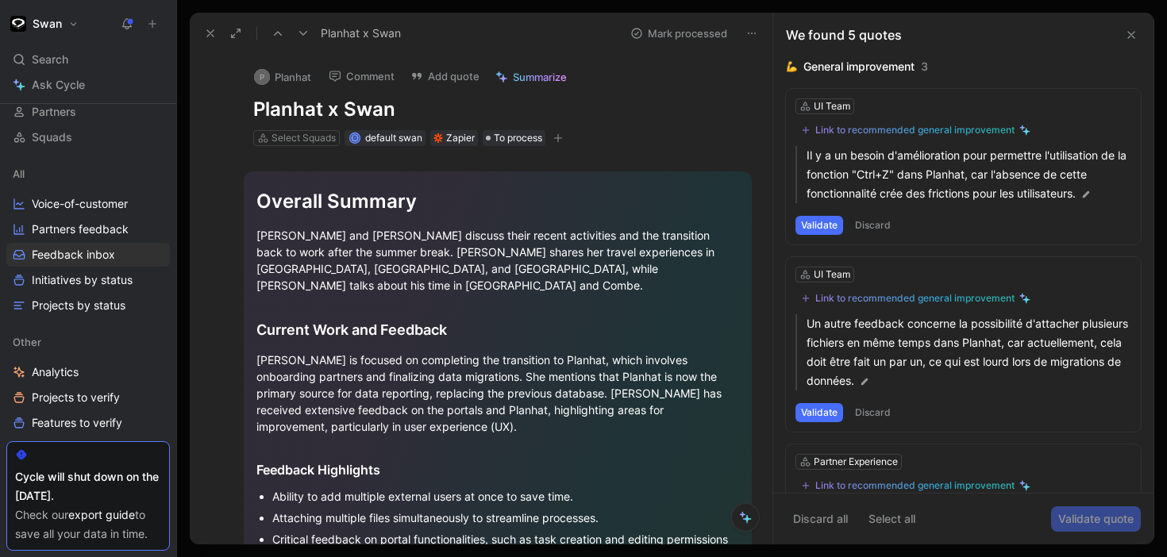
click at [755, 33] on use at bounding box center [752, 34] width 8 height 2
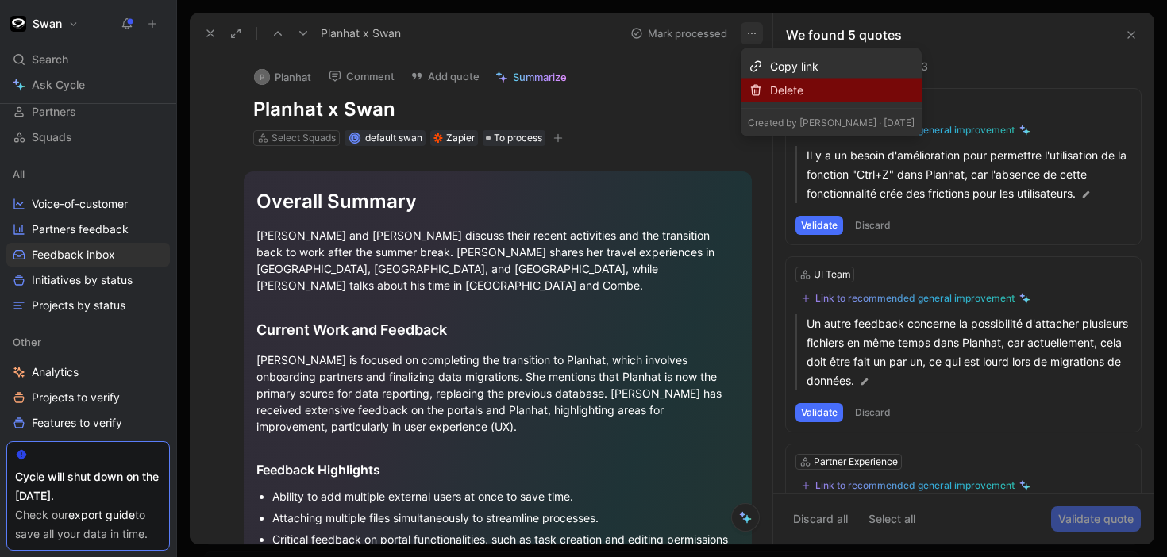
click at [766, 86] on div "Delete" at bounding box center [830, 91] width 181 height 24
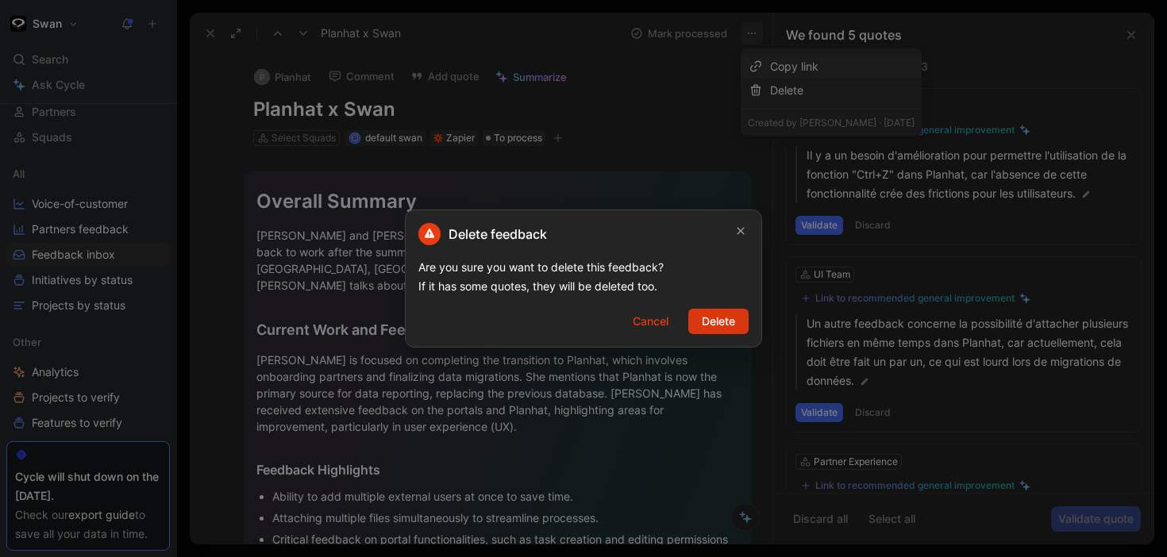
click at [706, 313] on span "Delete" at bounding box center [717, 321] width 33 height 19
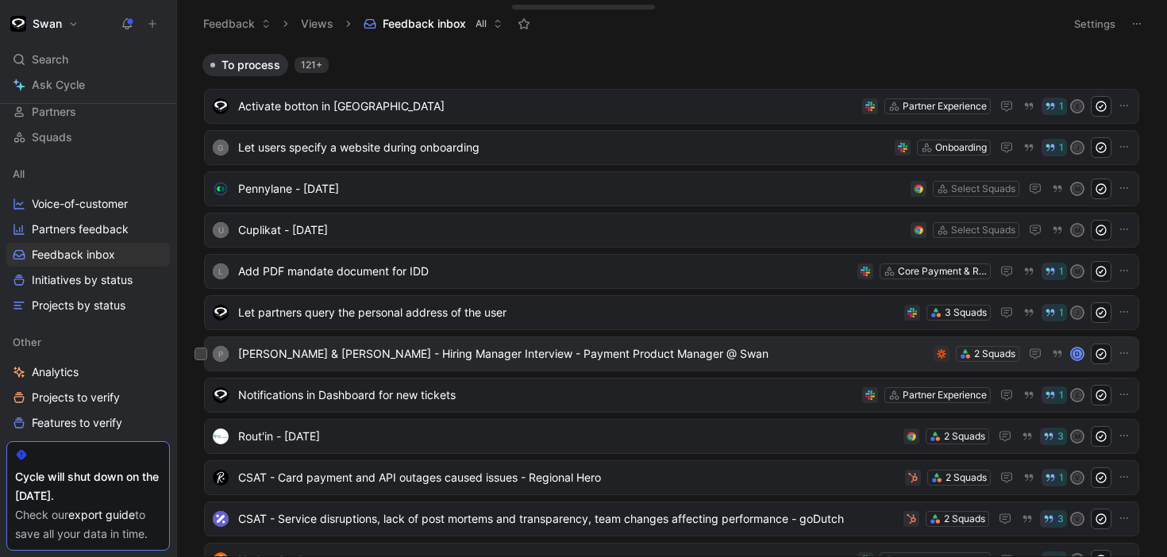
click at [532, 367] on div "[PERSON_NAME] & [PERSON_NAME] - Hiring Manager Interview - Payment Product Mana…" at bounding box center [671, 353] width 935 height 35
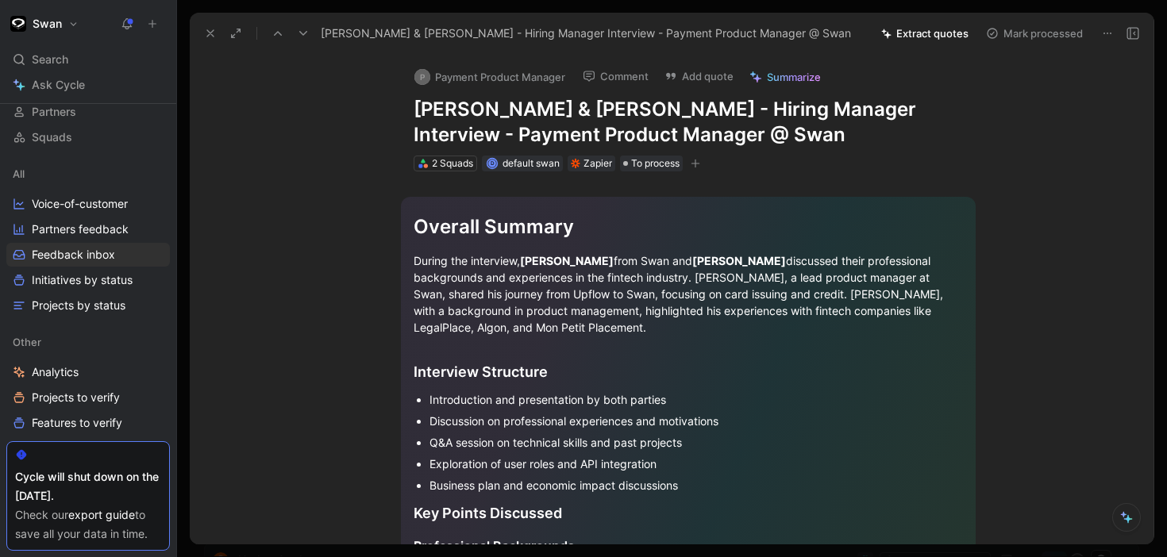
click at [1105, 33] on icon at bounding box center [1107, 33] width 13 height 13
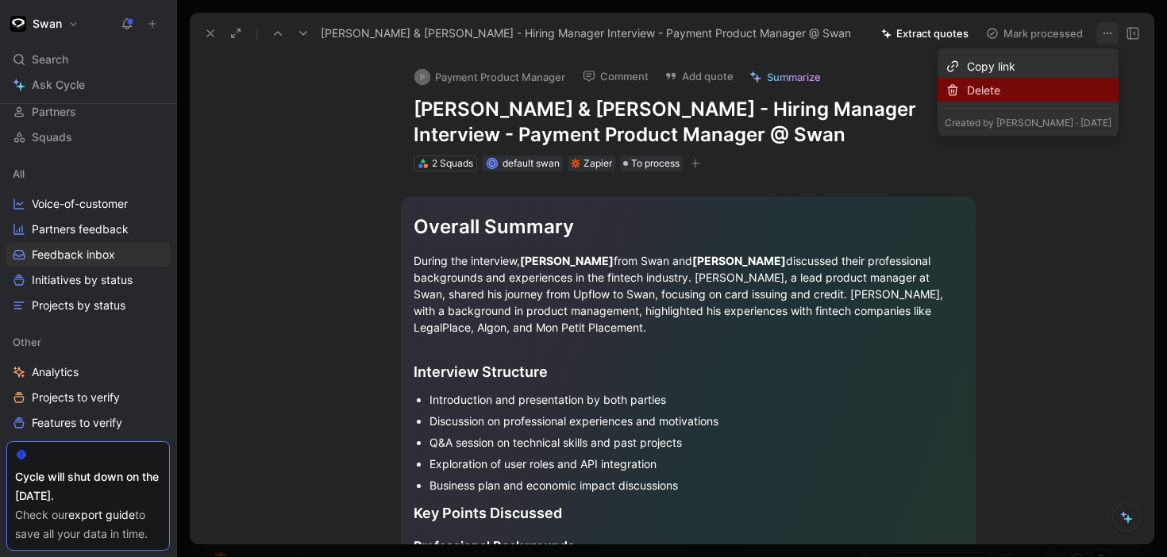
click at [1036, 92] on div "Delete" at bounding box center [1039, 90] width 144 height 19
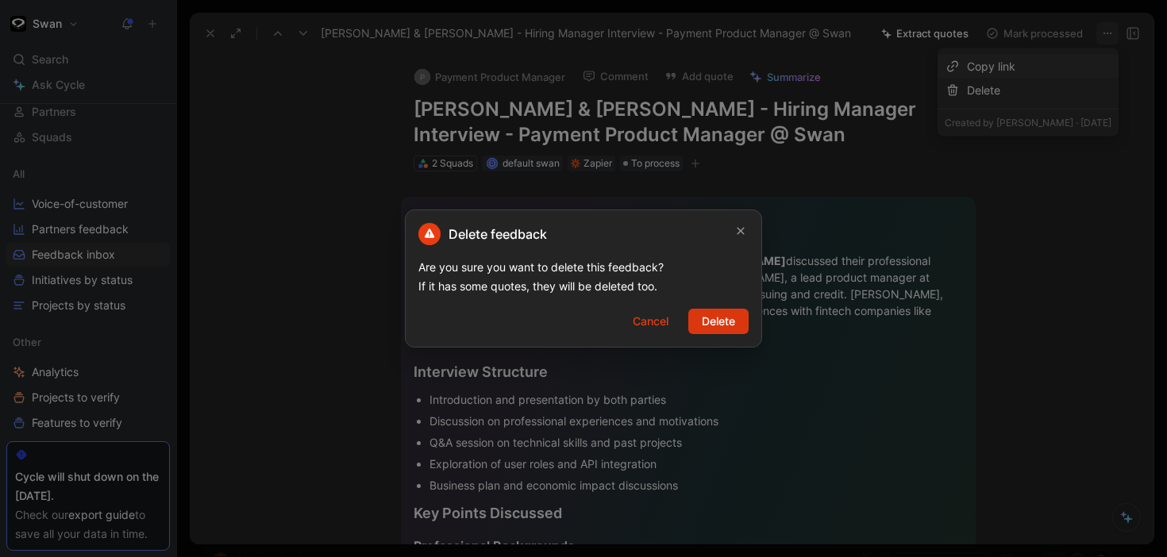
click at [701, 331] on button "Delete" at bounding box center [718, 321] width 60 height 25
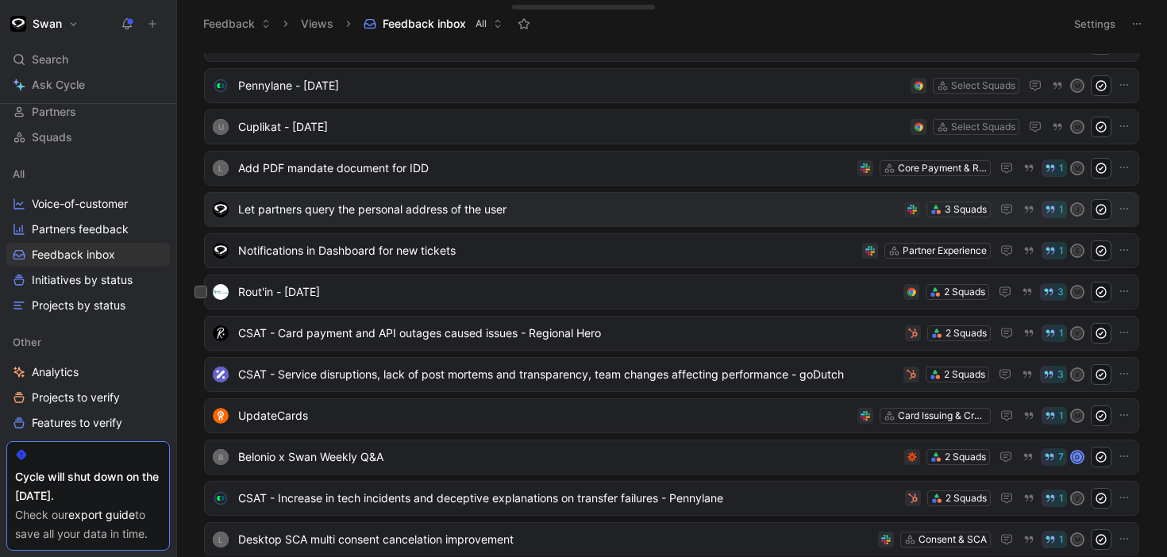
scroll to position [106, 0]
